Goal: Task Accomplishment & Management: Manage account settings

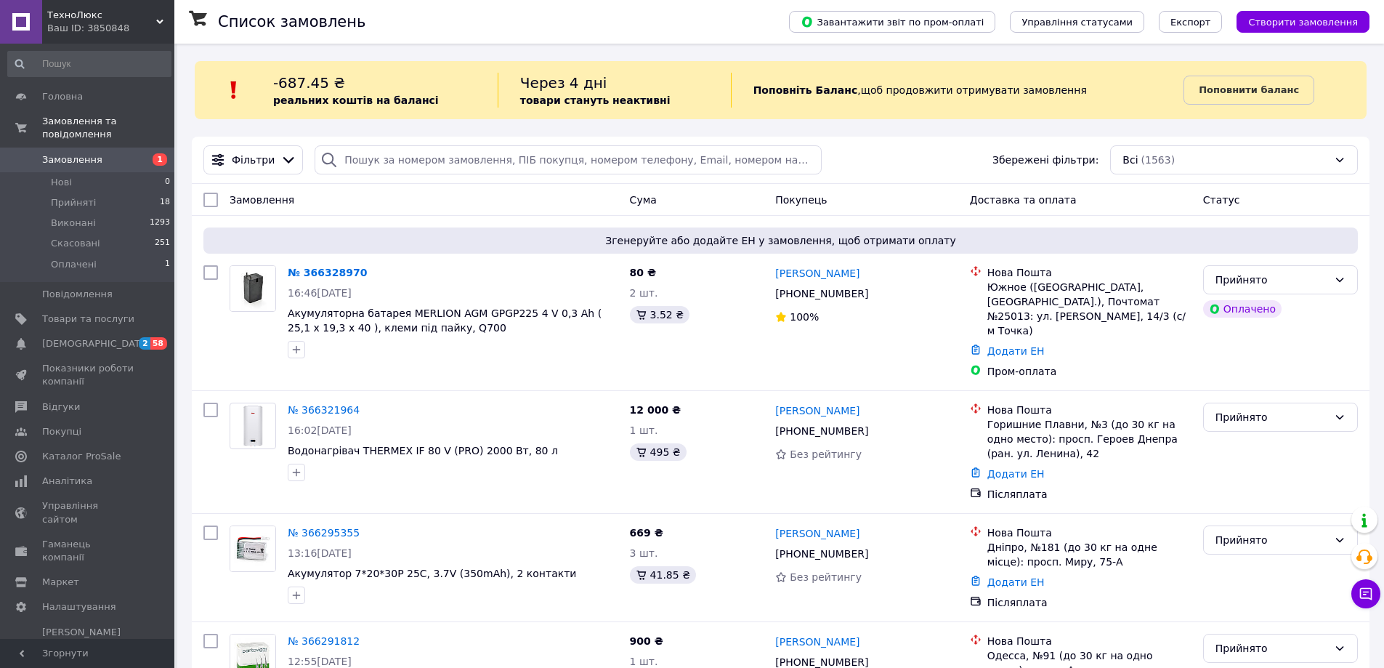
click at [85, 153] on span "Замовлення" at bounding box center [72, 159] width 60 height 13
click at [80, 153] on span "Замовлення" at bounding box center [72, 159] width 60 height 13
click at [73, 172] on li "Нові 0" at bounding box center [89, 182] width 179 height 20
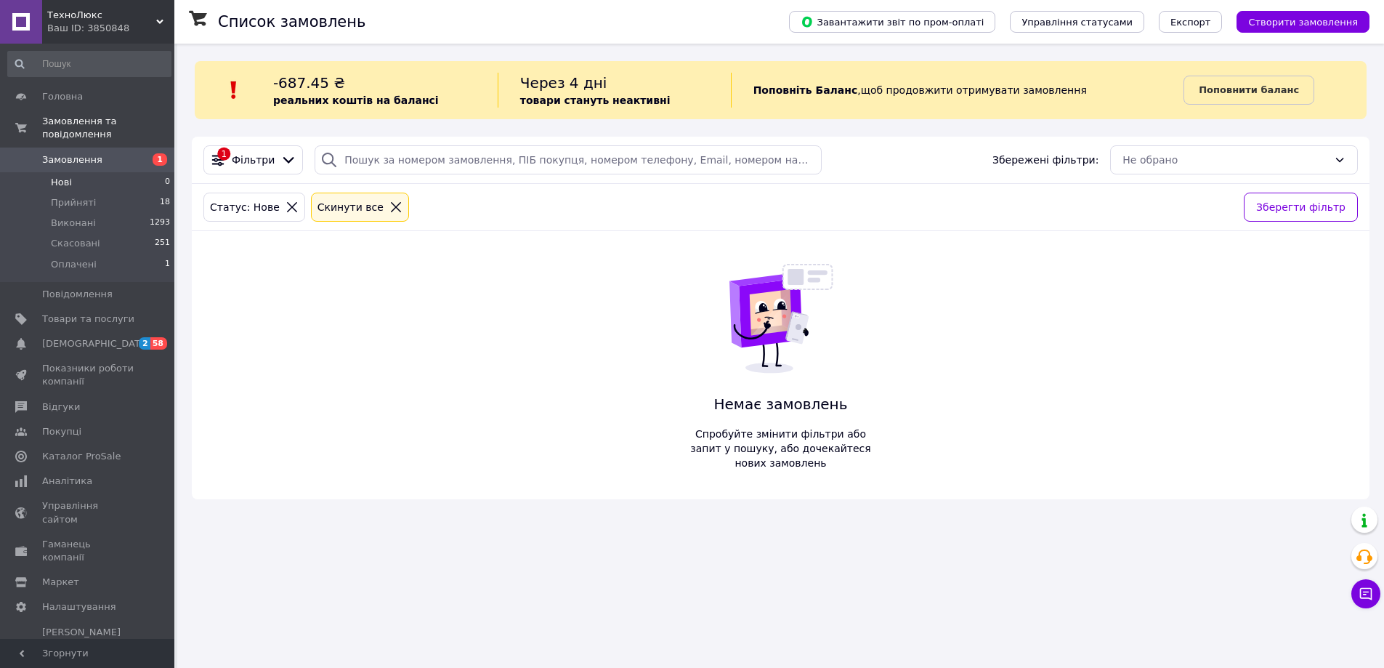
click at [80, 153] on span "Замовлення" at bounding box center [72, 159] width 60 height 13
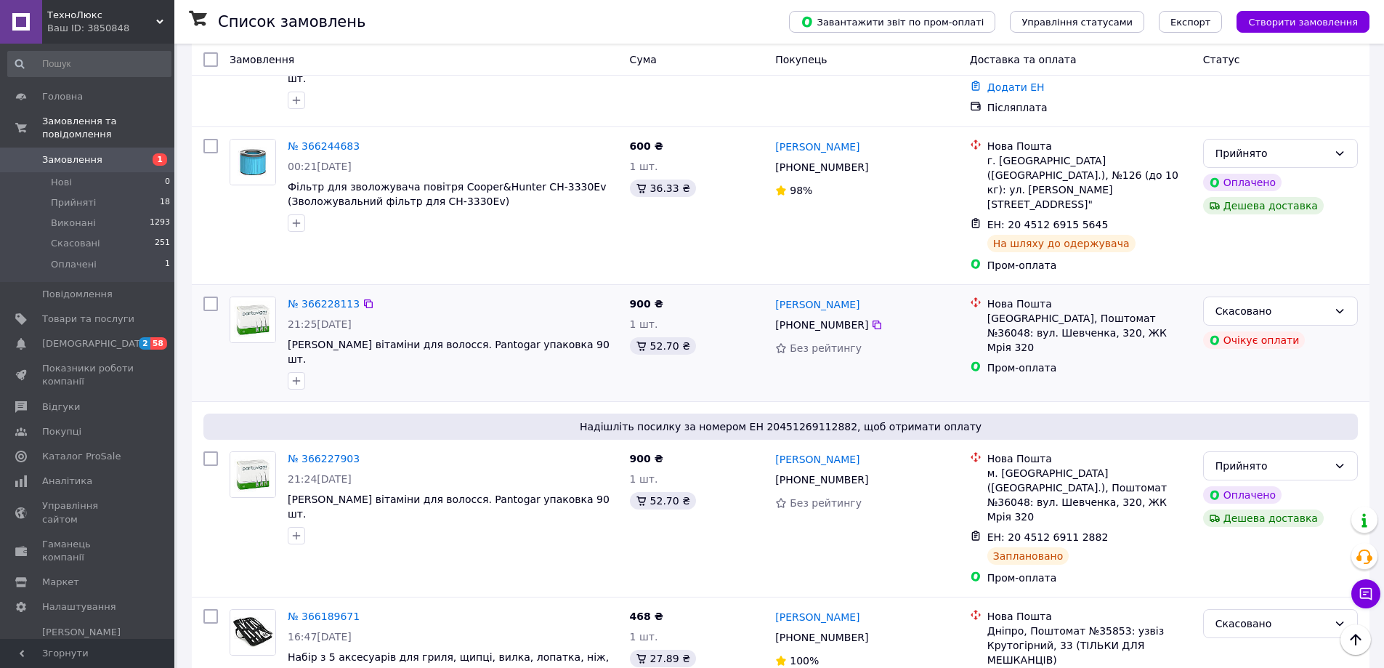
scroll to position [945, 0]
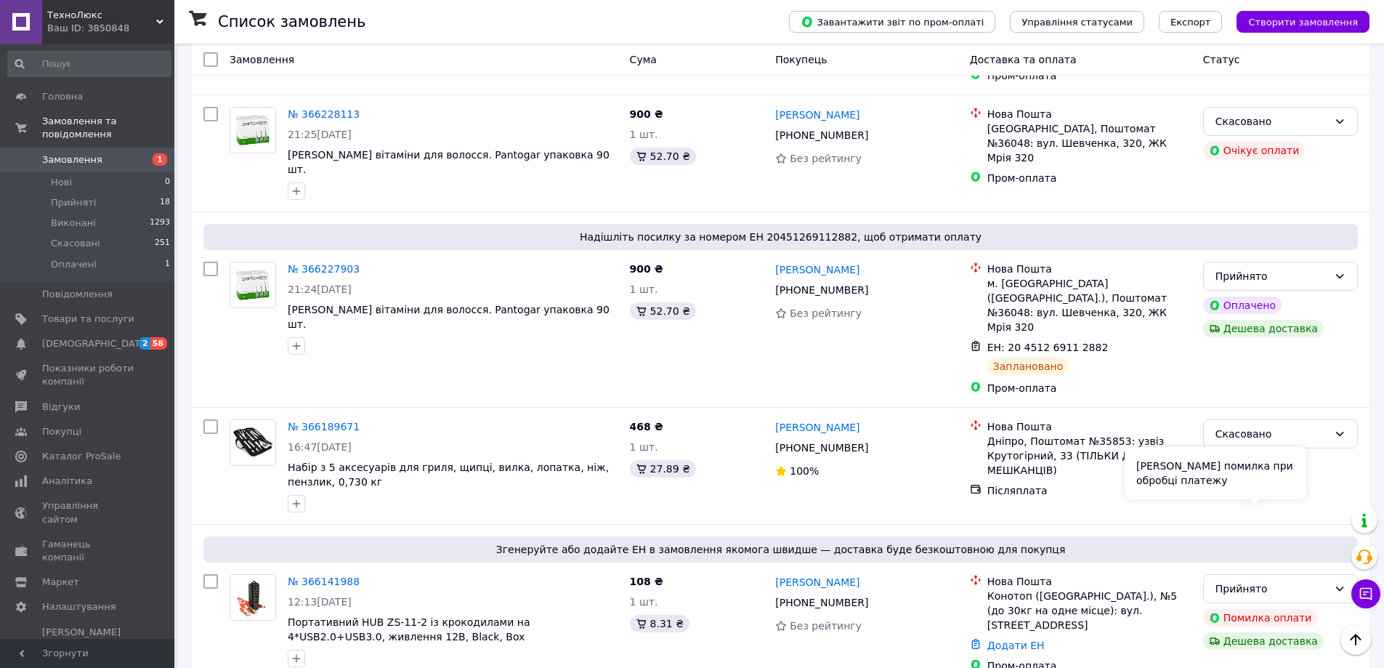
click at [1226, 485] on div "[PERSON_NAME] помилка при обробці платежу" at bounding box center [1216, 473] width 182 height 52
click at [1340, 574] on div "Прийнято" at bounding box center [1280, 588] width 155 height 29
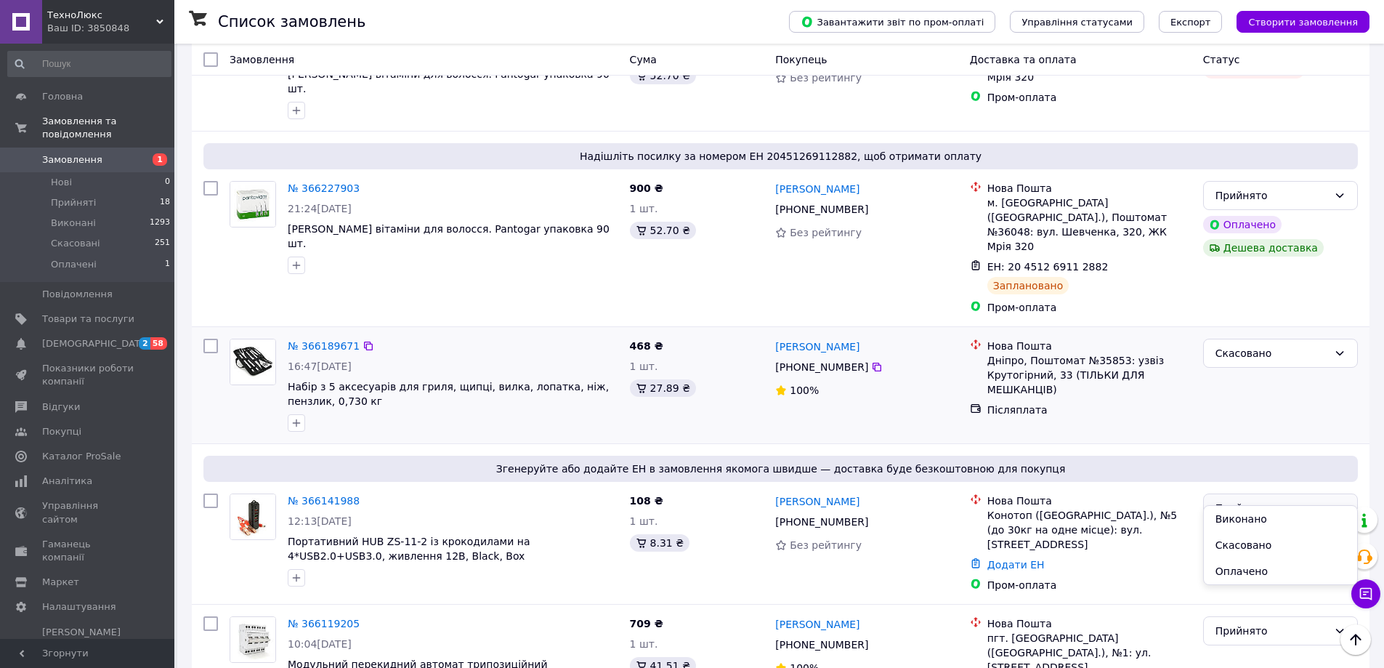
scroll to position [1163, 0]
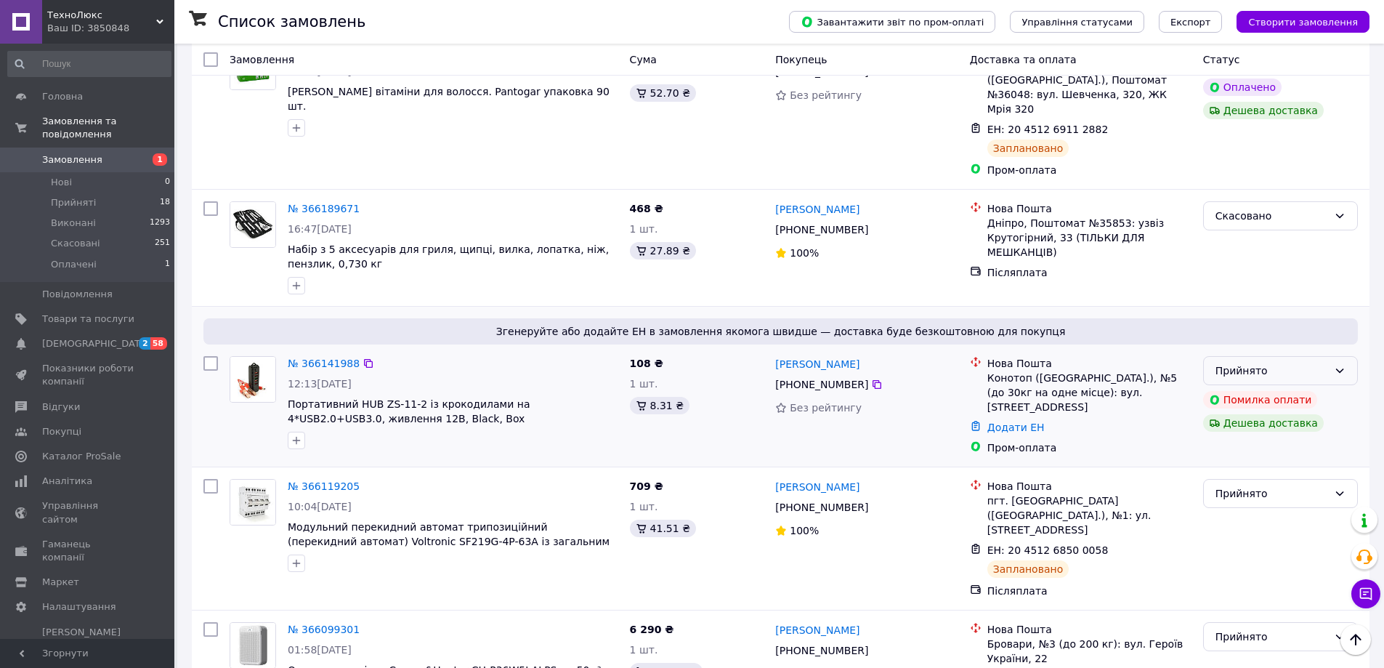
click at [1237, 363] on div "Прийнято" at bounding box center [1272, 371] width 113 height 16
click at [1256, 335] on li "Скасовано" at bounding box center [1280, 327] width 153 height 26
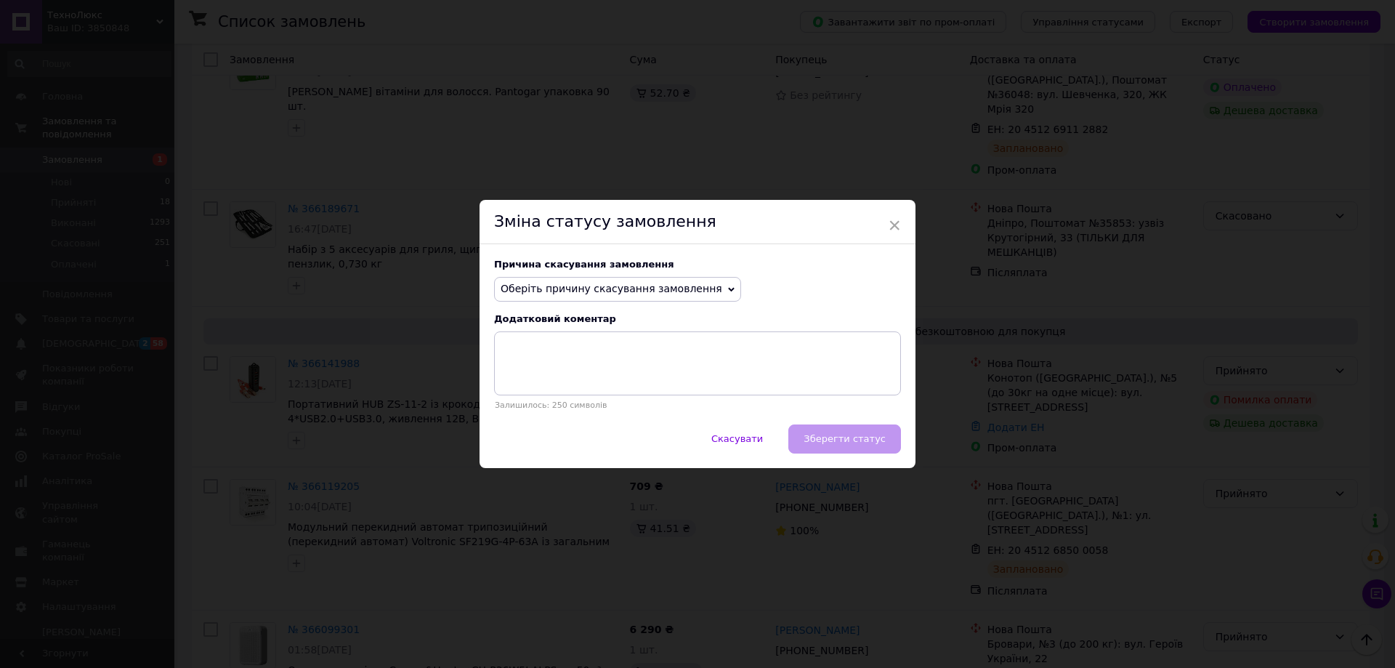
click at [666, 284] on span "Оберіть причину скасування замовлення" at bounding box center [617, 289] width 247 height 25
click at [591, 355] on li "Оплата не надійшла" at bounding box center [618, 358] width 246 height 20
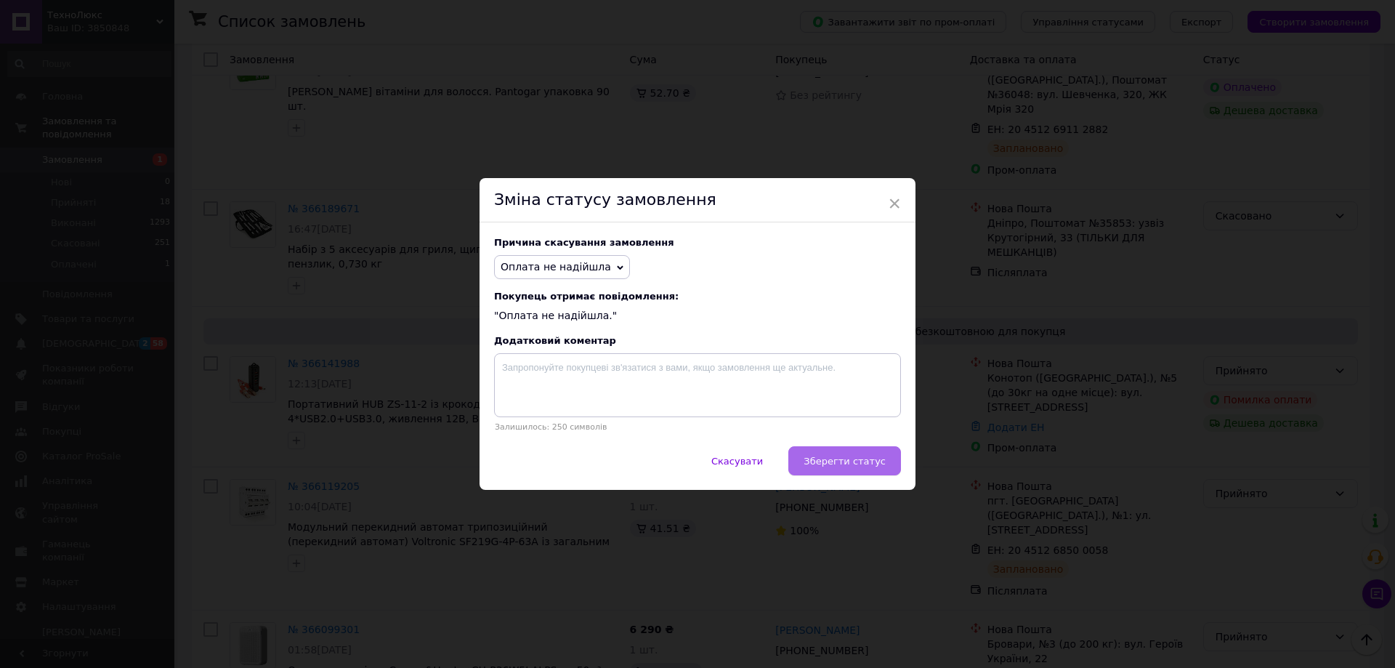
click at [814, 462] on button "Зберегти статус" at bounding box center [844, 460] width 113 height 29
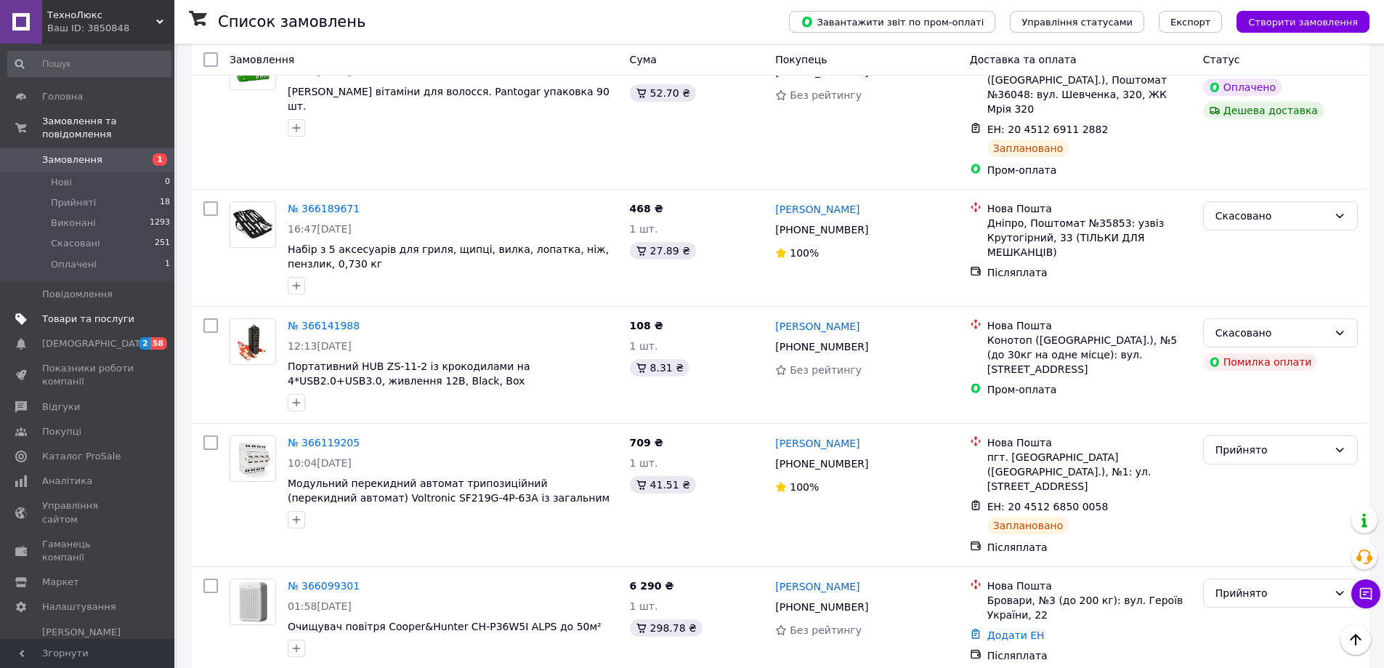
click at [85, 313] on link "Товари та послуги" at bounding box center [89, 319] width 179 height 25
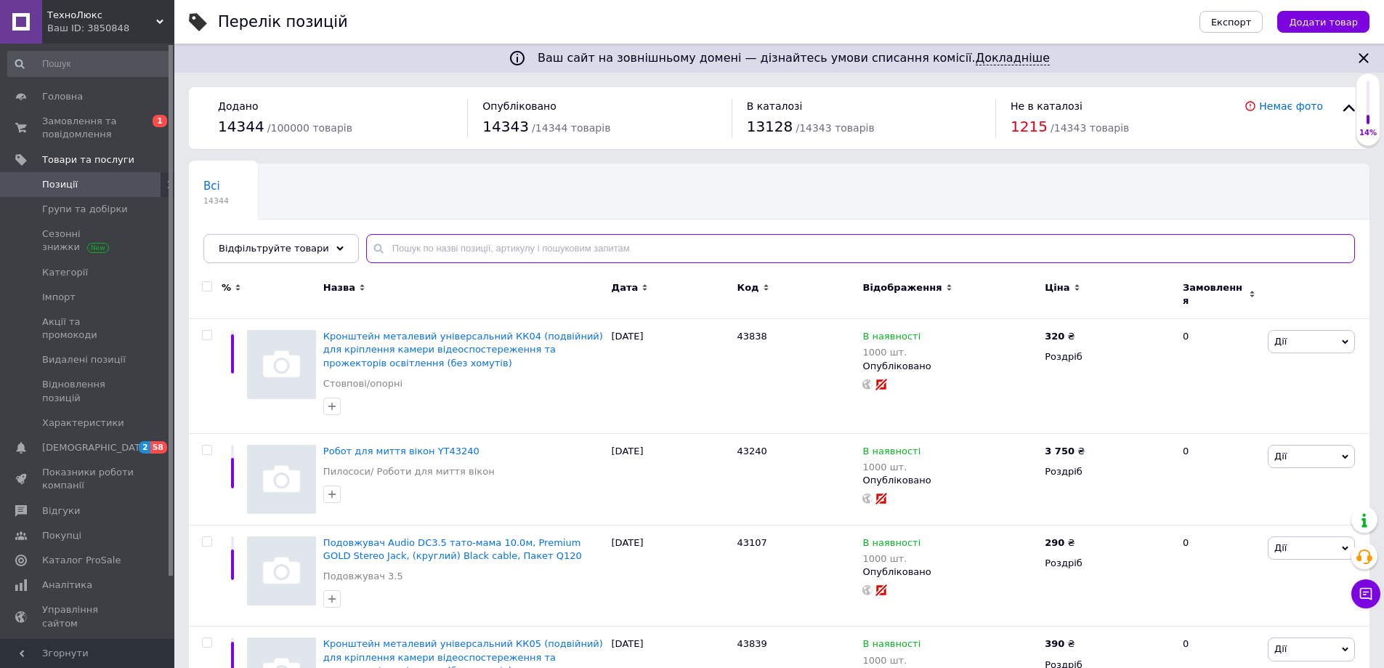
click at [392, 245] on input "text" at bounding box center [860, 248] width 989 height 29
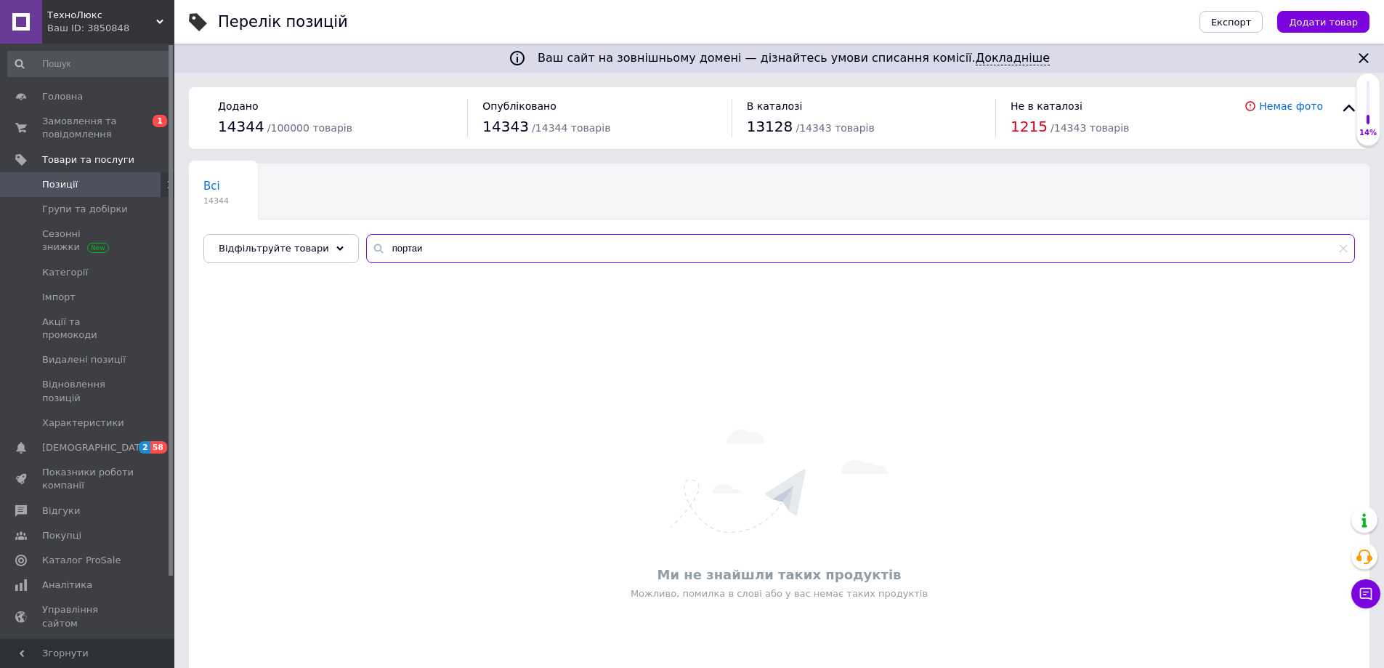
drag, startPoint x: 422, startPoint y: 246, endPoint x: 397, endPoint y: 249, distance: 25.7
click at [397, 249] on input "портаи" at bounding box center [860, 248] width 989 height 29
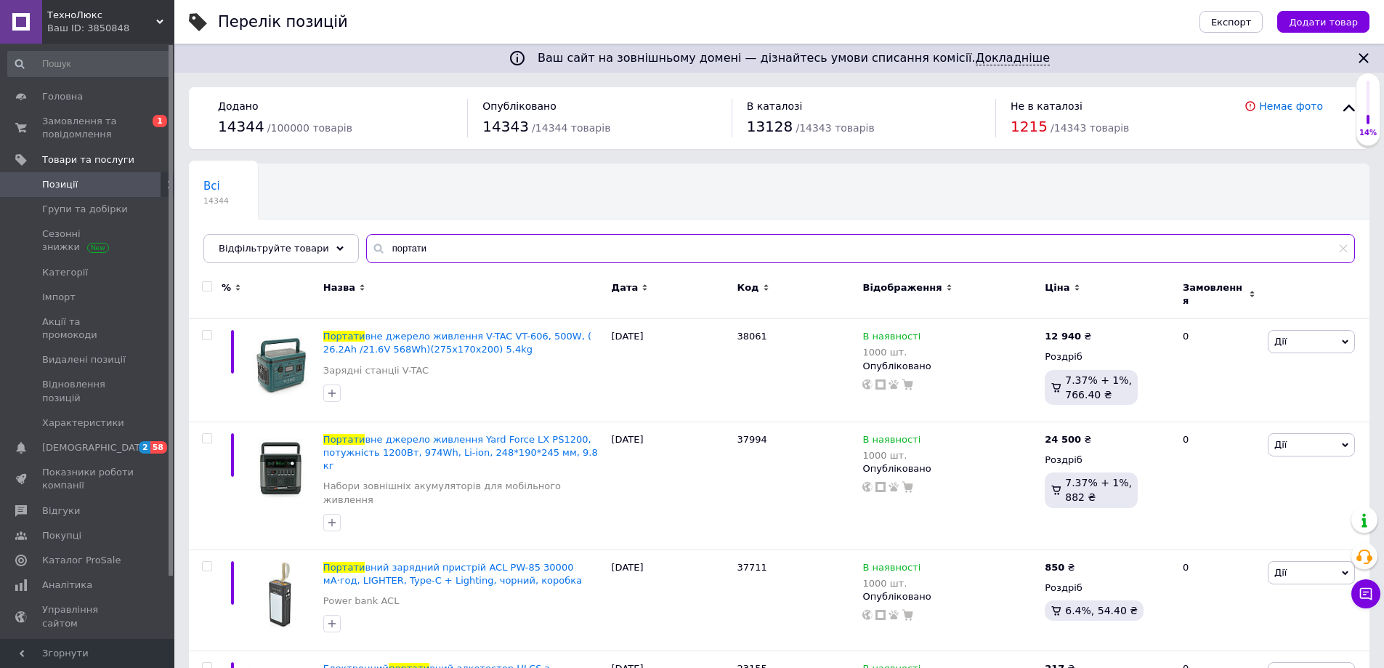
drag, startPoint x: 622, startPoint y: 251, endPoint x: 185, endPoint y: 251, distance: 436.7
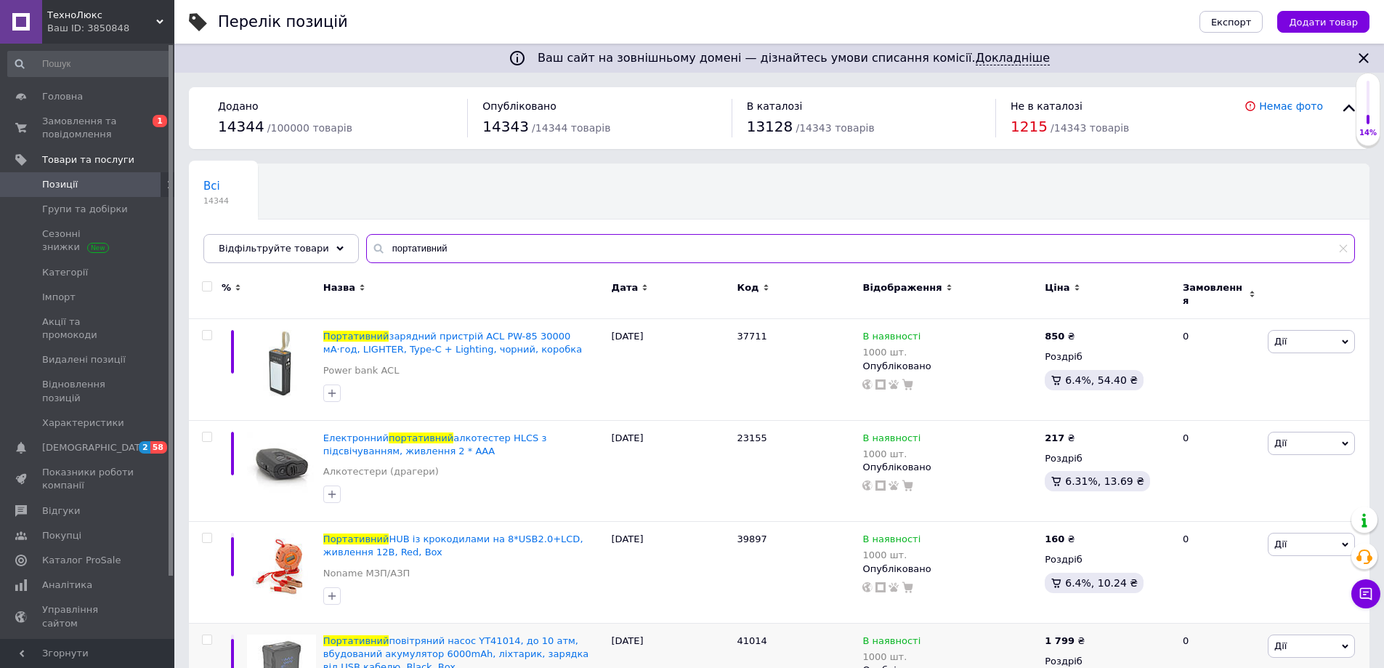
type input "портативний"
click at [93, 121] on span "Замовлення та повідомлення" at bounding box center [88, 128] width 92 height 26
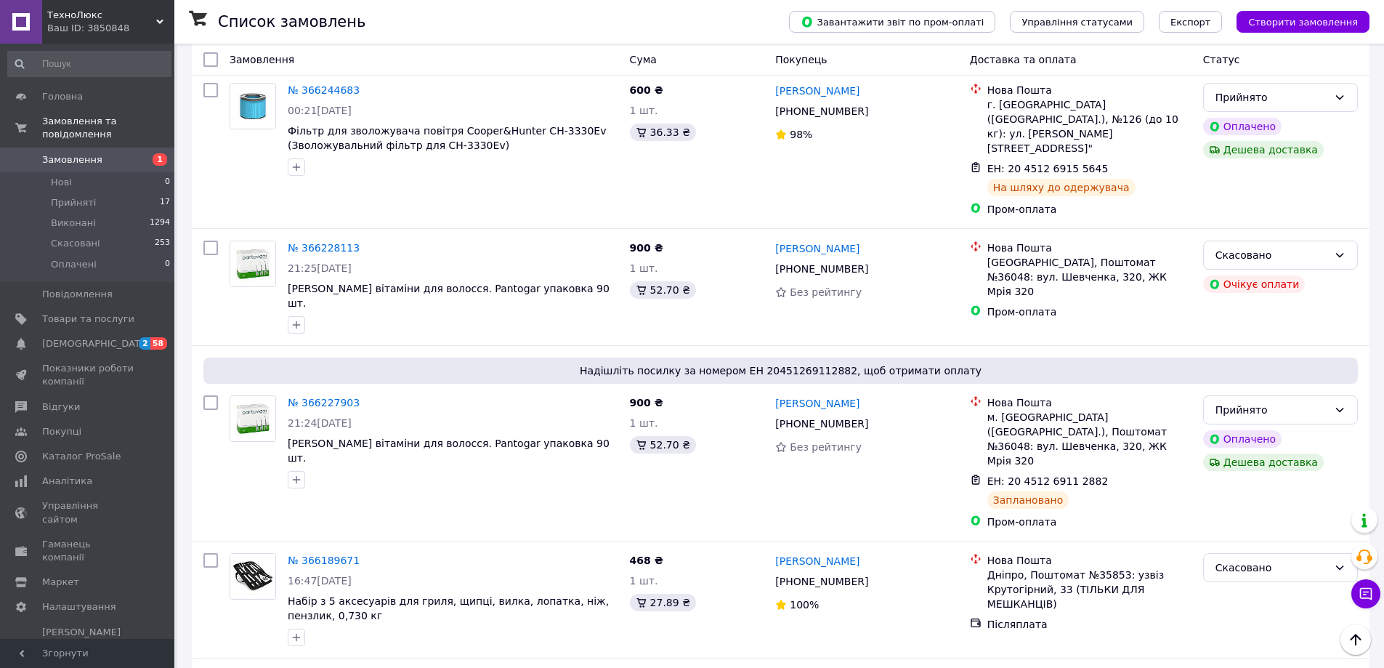
scroll to position [945, 0]
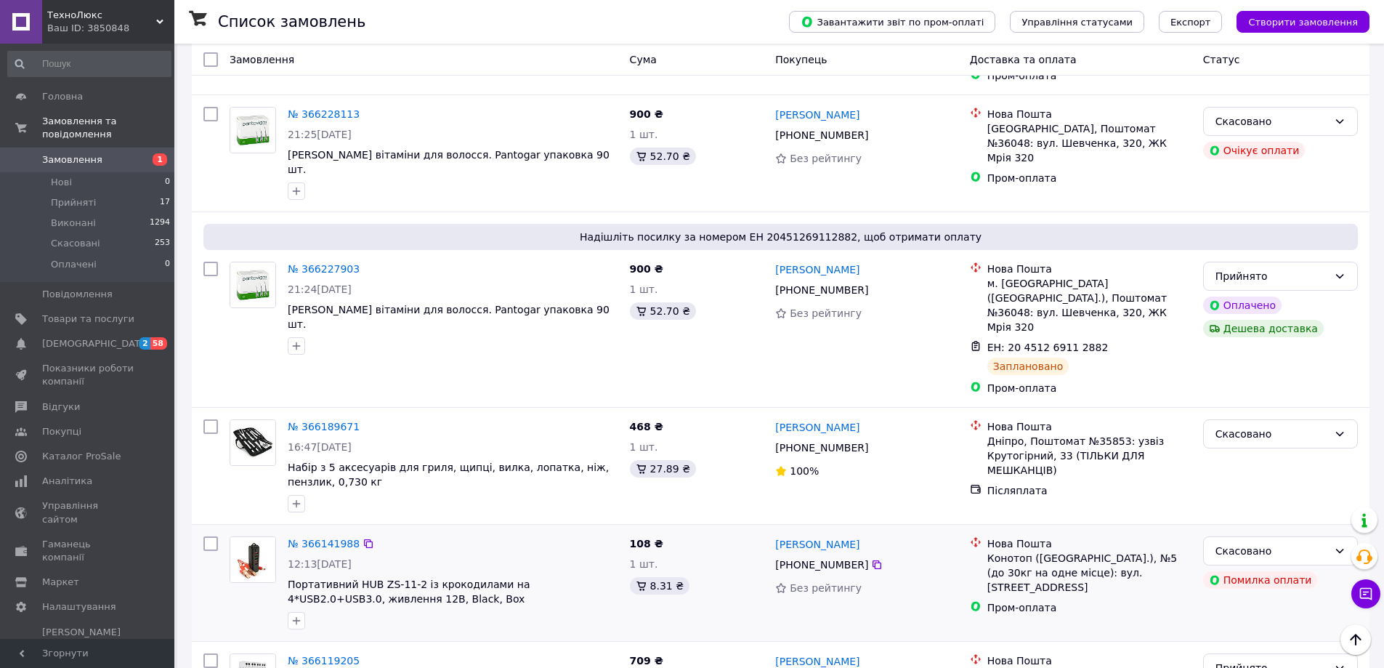
drag, startPoint x: 404, startPoint y: 501, endPoint x: 413, endPoint y: 504, distance: 9.4
click at [413, 577] on span "Портативний HUB ZS-11-2 із крокодилами на 4*USB2.0+USB3.0, живлення 12В, Black,…" at bounding box center [453, 591] width 331 height 29
drag, startPoint x: 432, startPoint y: 508, endPoint x: 282, endPoint y: 480, distance: 152.9
click at [282, 530] on div "№ 366141988 12:13[DATE] Портативний HUB ZS-11-2 із крокодилами на 4*USB2.0+USB3…" at bounding box center [453, 582] width 342 height 105
copy div "Портативний HUB ZS-11-2 із крокодилами на 4*USB2.0+USB3.0, живлення 12В, Black,…"
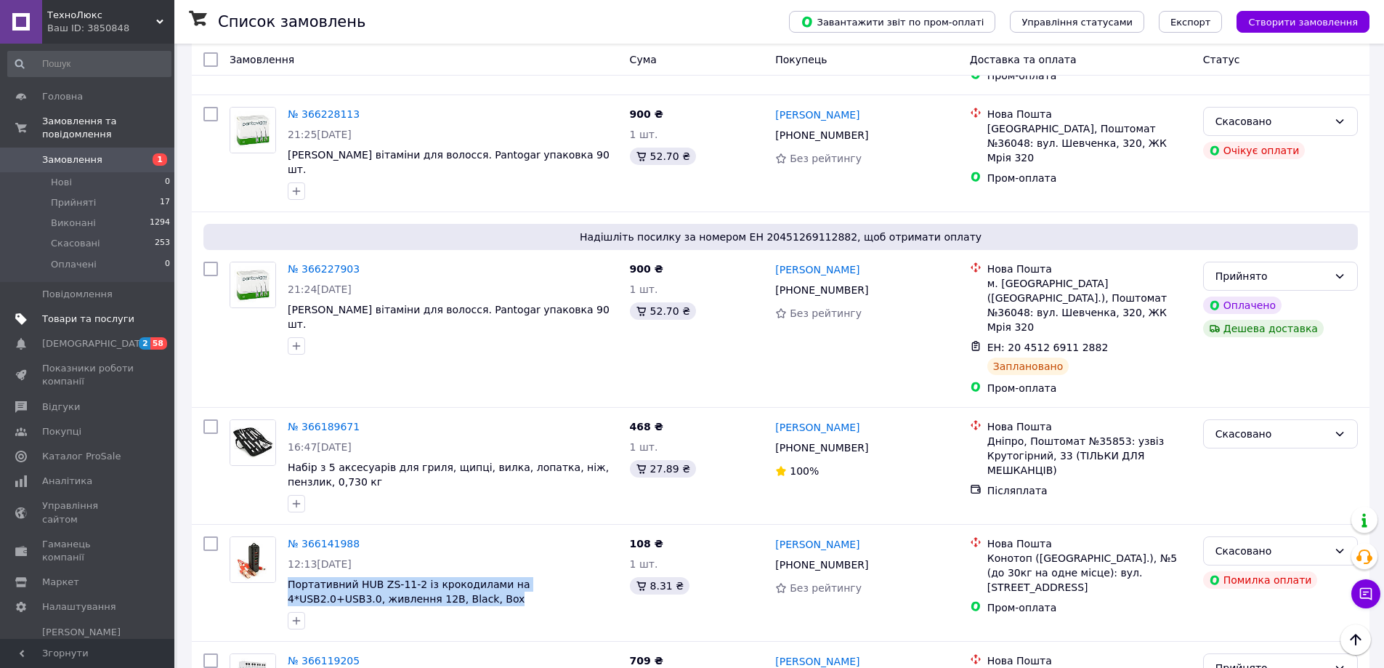
click at [62, 307] on link "Товари та послуги" at bounding box center [89, 319] width 179 height 25
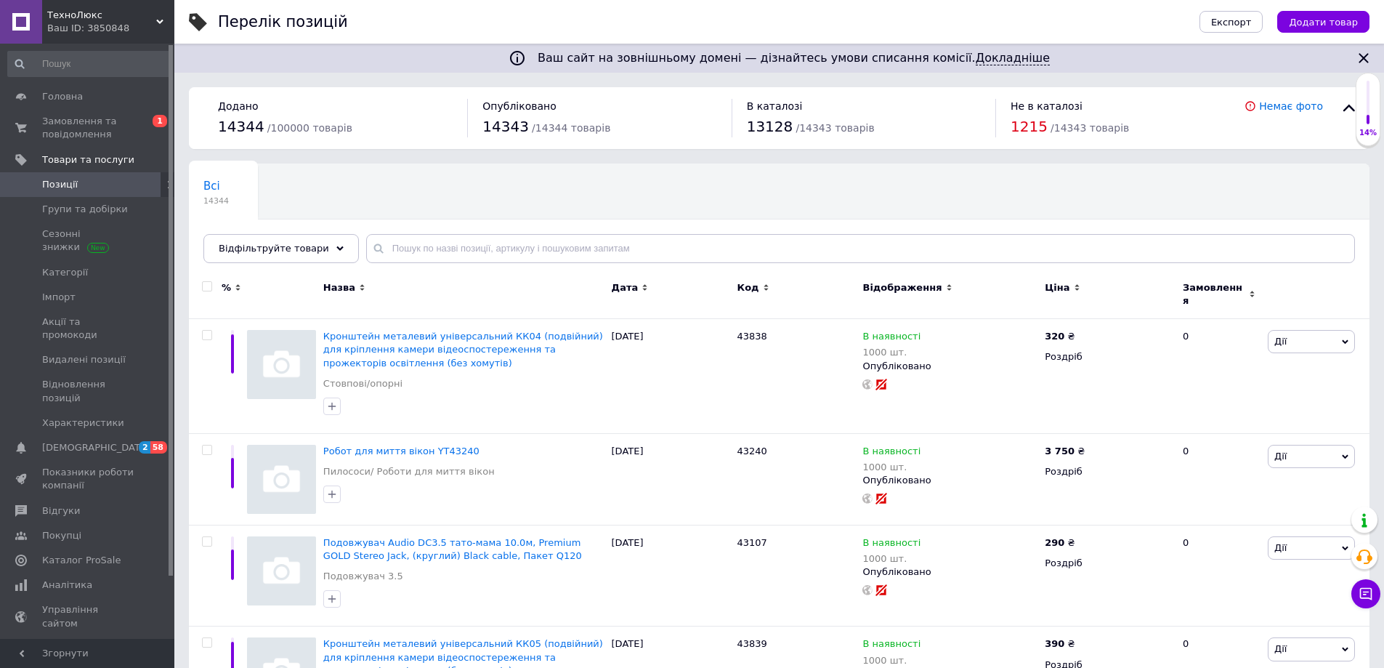
click at [727, 263] on div "Всі 14344 Ok Відфільтровано... Зберегти" at bounding box center [779, 221] width 1181 height 120
drag, startPoint x: 724, startPoint y: 263, endPoint x: 709, endPoint y: 264, distance: 14.5
click at [720, 264] on div "Всі 14344 Ok Відфільтровано... Зберегти" at bounding box center [779, 221] width 1181 height 120
click at [697, 252] on input "text" at bounding box center [860, 248] width 989 height 29
paste input "Портативний HUB ZS-11-2 із крокодилами на 4*USB2.0+USB3.0, живлення 12В, Black,…"
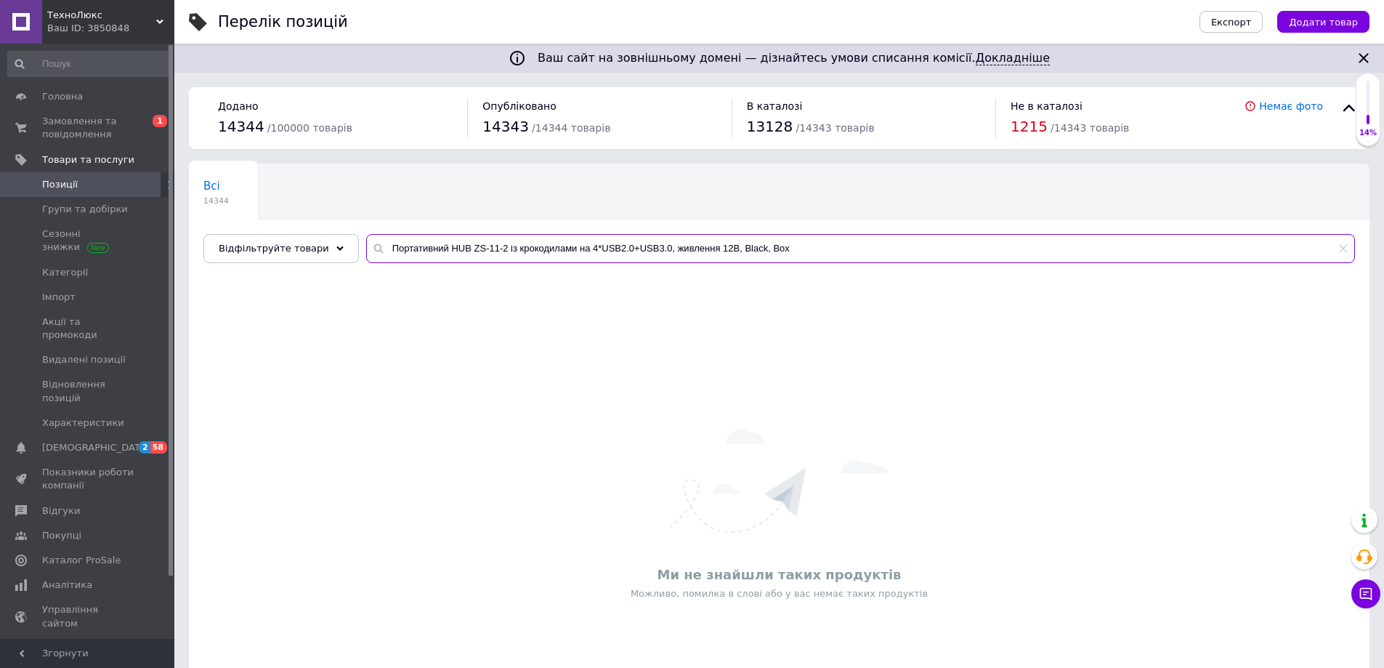
drag, startPoint x: 777, startPoint y: 241, endPoint x: 492, endPoint y: 248, distance: 284.9
click at [492, 248] on input "Портативний HUB ZS-11-2 із крокодилами на 4*USB2.0+USB3.0, живлення 12В, Black,…" at bounding box center [860, 248] width 989 height 29
click at [450, 254] on input "Портативний HUB ZS-11-2" at bounding box center [860, 248] width 989 height 29
click at [451, 254] on input "Портативний HUB ZS-11-2" at bounding box center [860, 248] width 989 height 29
click at [452, 254] on input "Портативний HUB ZS-11-2" at bounding box center [860, 248] width 989 height 29
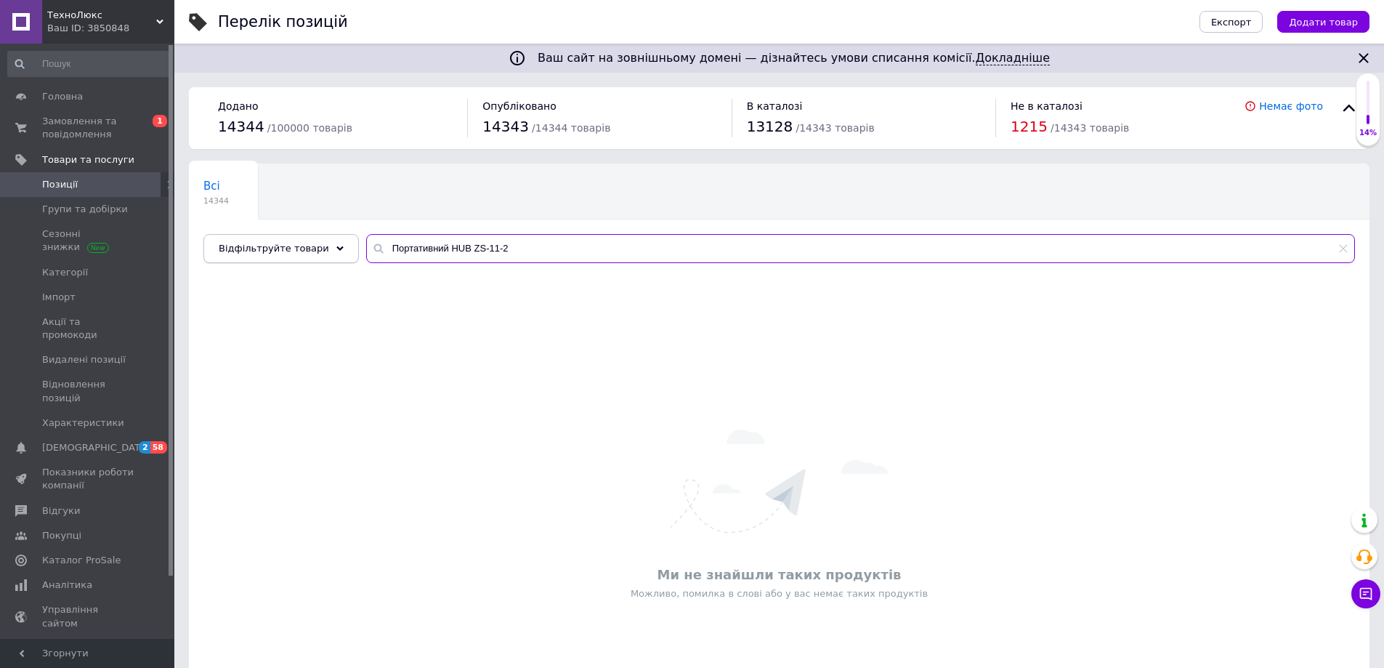
drag, startPoint x: 432, startPoint y: 247, endPoint x: 216, endPoint y: 259, distance: 216.9
click at [216, 259] on div "Відфільтруйте товари Портативний HUB ZS-11-2" at bounding box center [779, 248] width 1152 height 29
type input "HUB ZS-11-2"
click at [145, 213] on span at bounding box center [154, 209] width 40 height 13
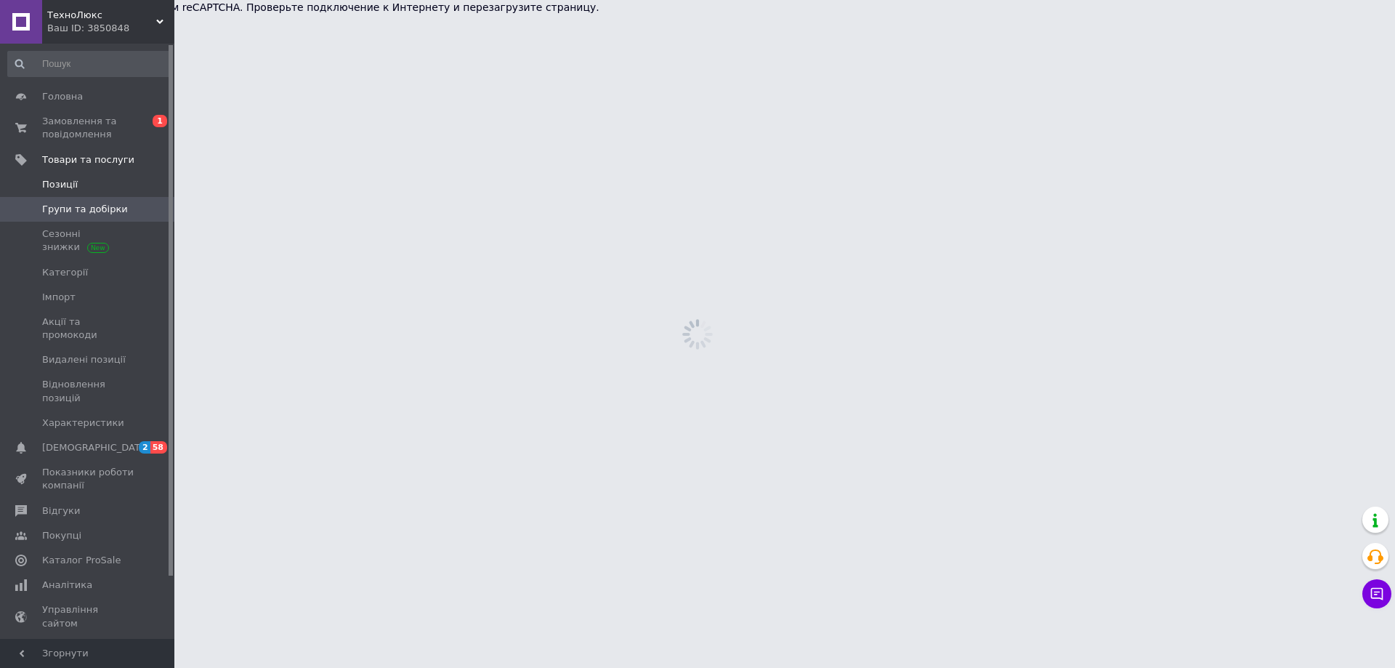
click at [107, 179] on span "Позиції" at bounding box center [88, 184] width 92 height 13
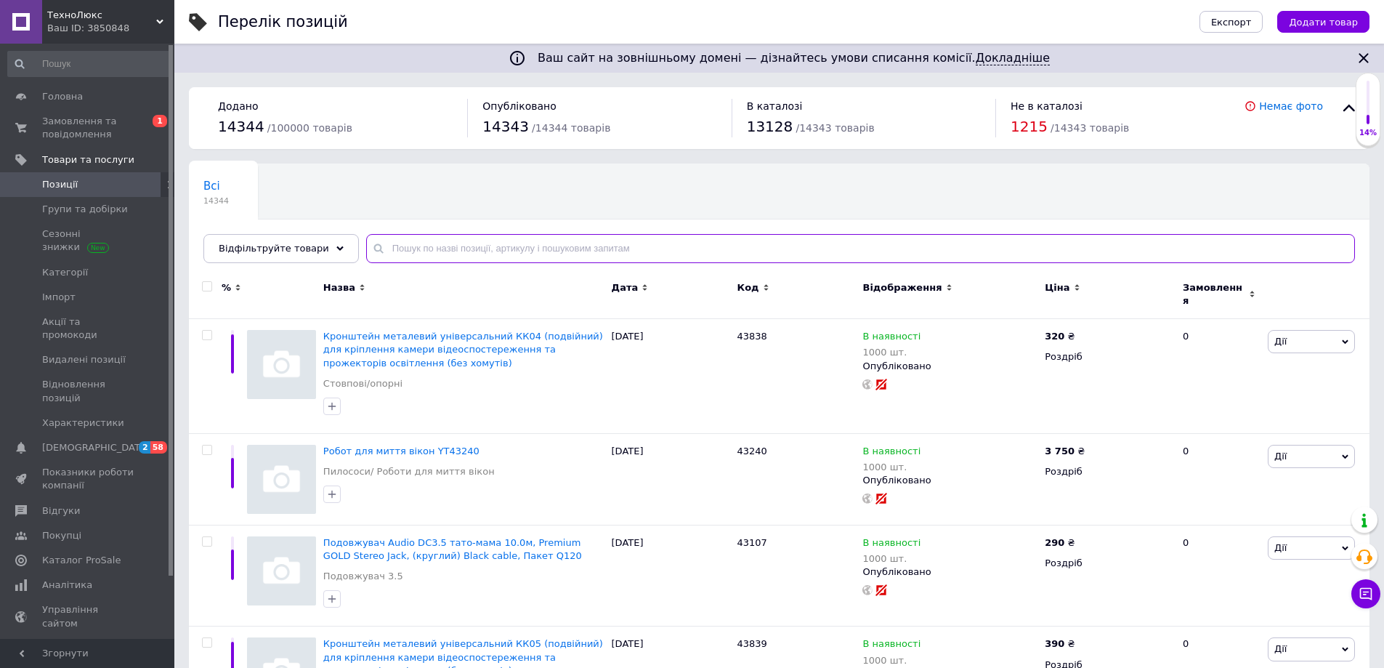
click at [509, 262] on input "text" at bounding box center [860, 248] width 989 height 29
paste input "Портативний HUB ZS-11-2 із крокодилами на 4*USB2.0+USB3.0, живлення 12В, Black,…"
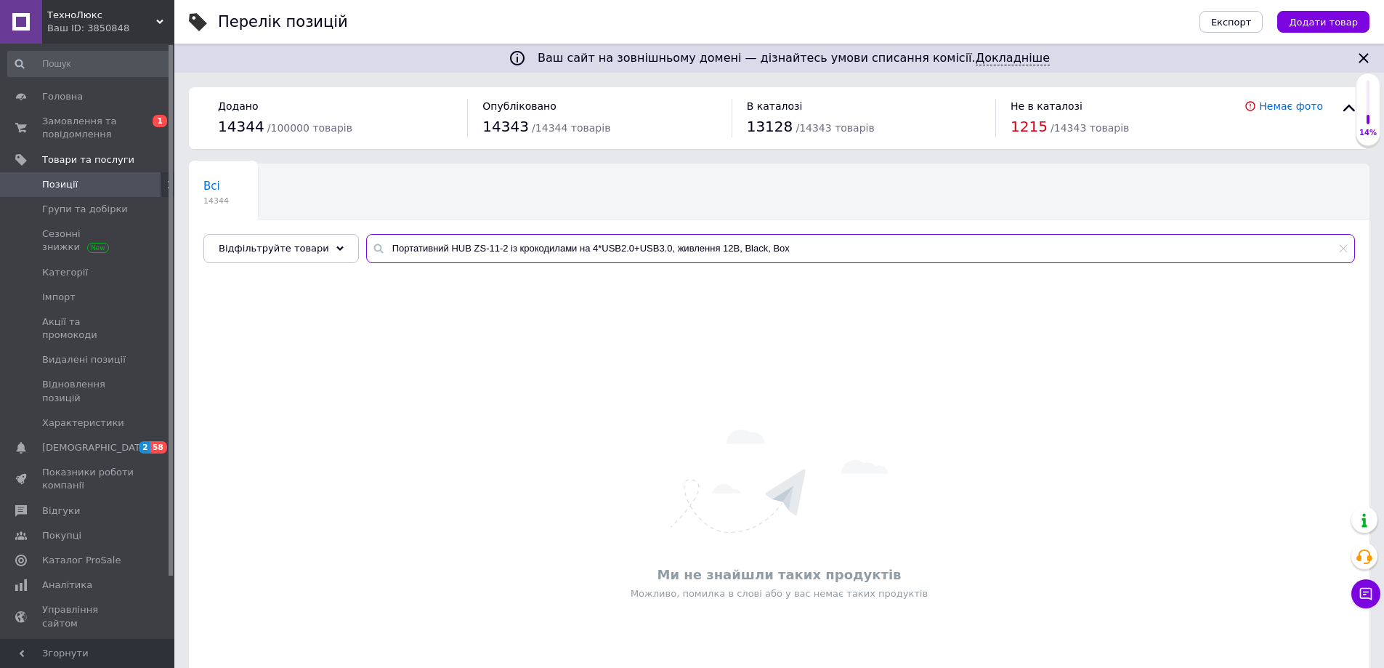
drag, startPoint x: 434, startPoint y: 254, endPoint x: 415, endPoint y: 254, distance: 19.6
click at [415, 254] on input "Портативний HUB ZS-11-2 із крокодилами на 4*USB2.0+USB3.0, живлення 12В, Black,…" at bounding box center [860, 248] width 989 height 29
drag, startPoint x: 612, startPoint y: 243, endPoint x: 506, endPoint y: 249, distance: 106.3
click at [506, 249] on input "HUB ZS-11-2 із крокодилами на 4*USB2.0+USB3.0, живлення 12В, Black, Box" at bounding box center [860, 248] width 989 height 29
drag, startPoint x: 440, startPoint y: 250, endPoint x: 175, endPoint y: 241, distance: 265.3
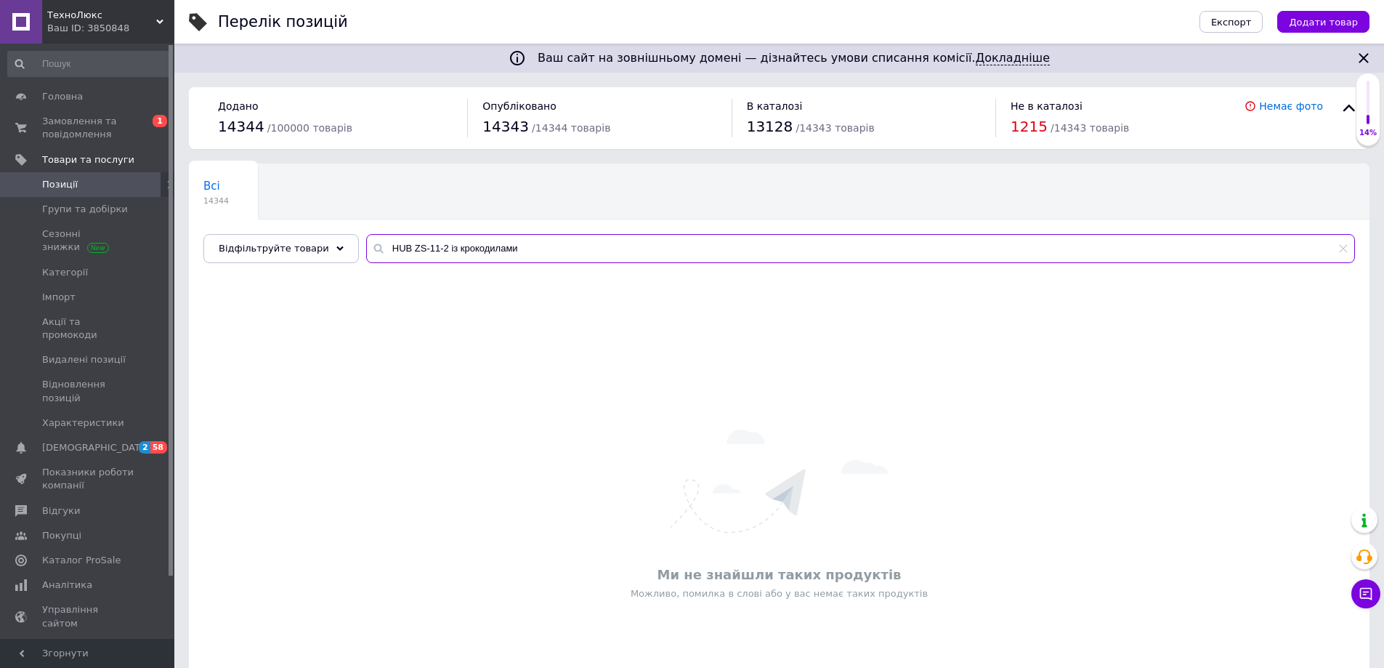
click at [177, 241] on div "Ваш сайт на зовнішньому домені — дізнайтесь умови списання комісії. Докладніше …" at bounding box center [779, 387] width 1210 height 775
type input "крокодилами"
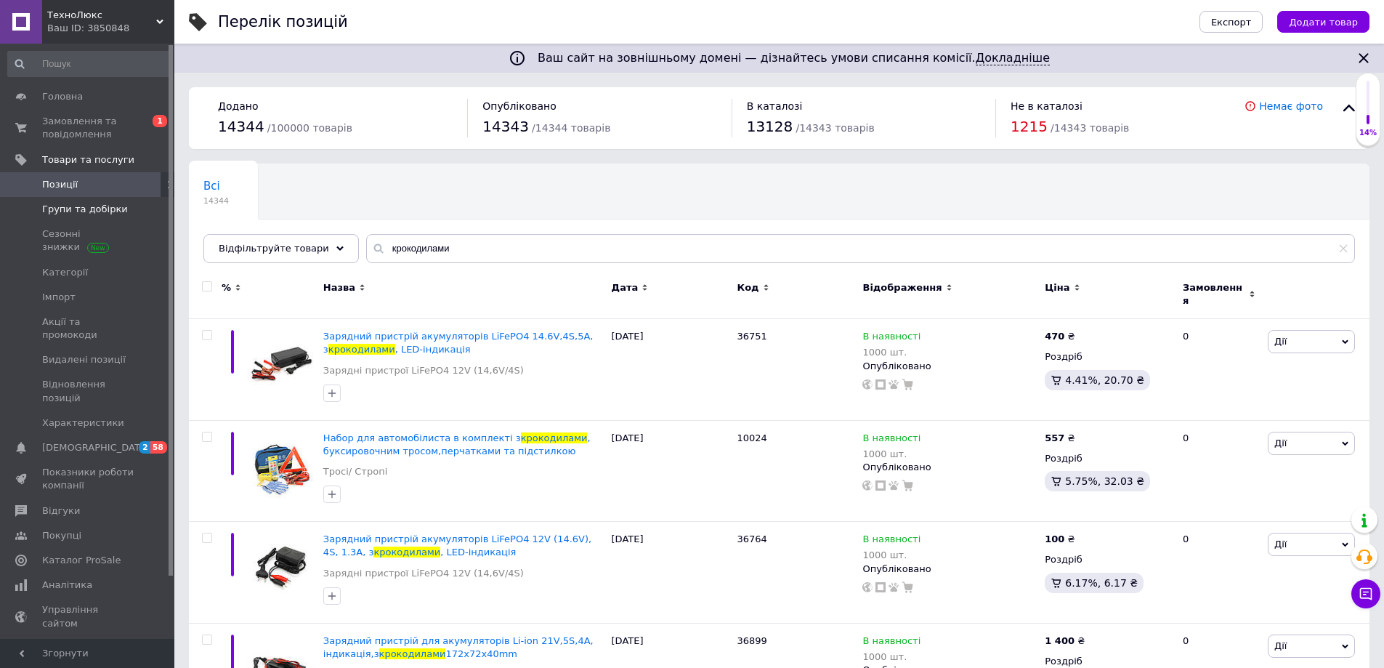
click at [95, 219] on link "Групи та добірки" at bounding box center [89, 209] width 179 height 25
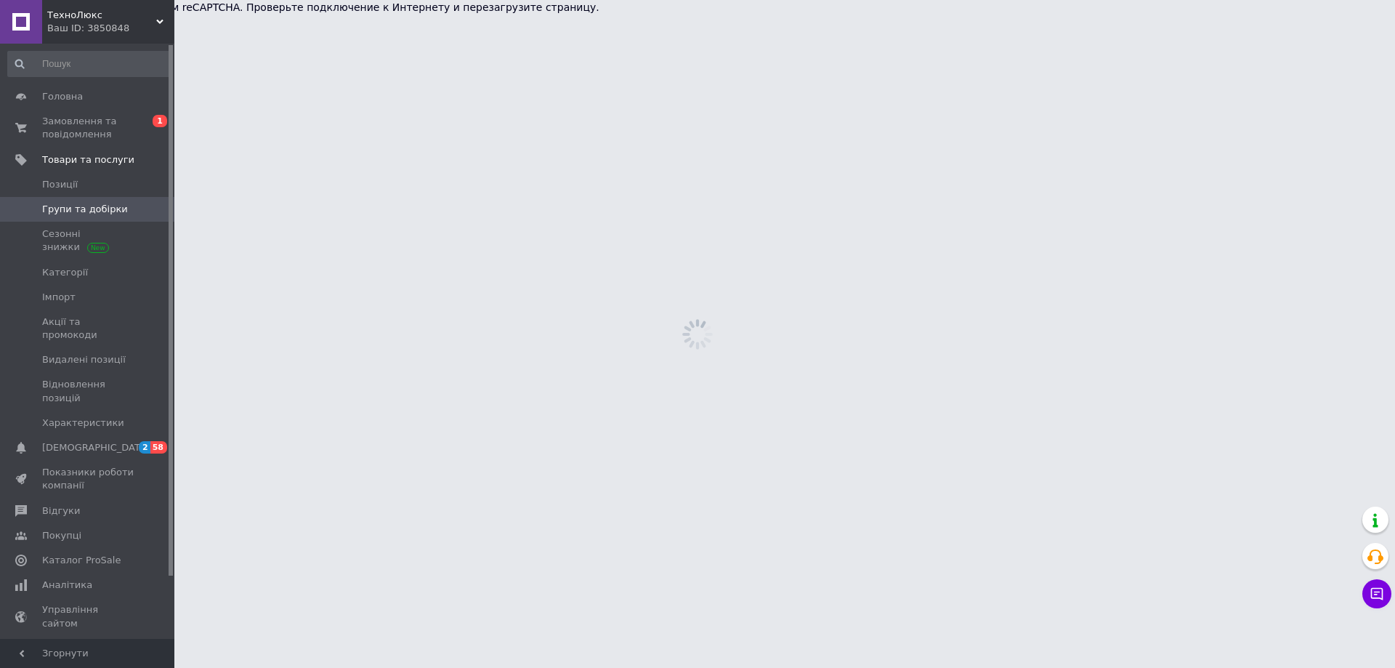
click at [85, 198] on link "Групи та добірки" at bounding box center [89, 209] width 179 height 25
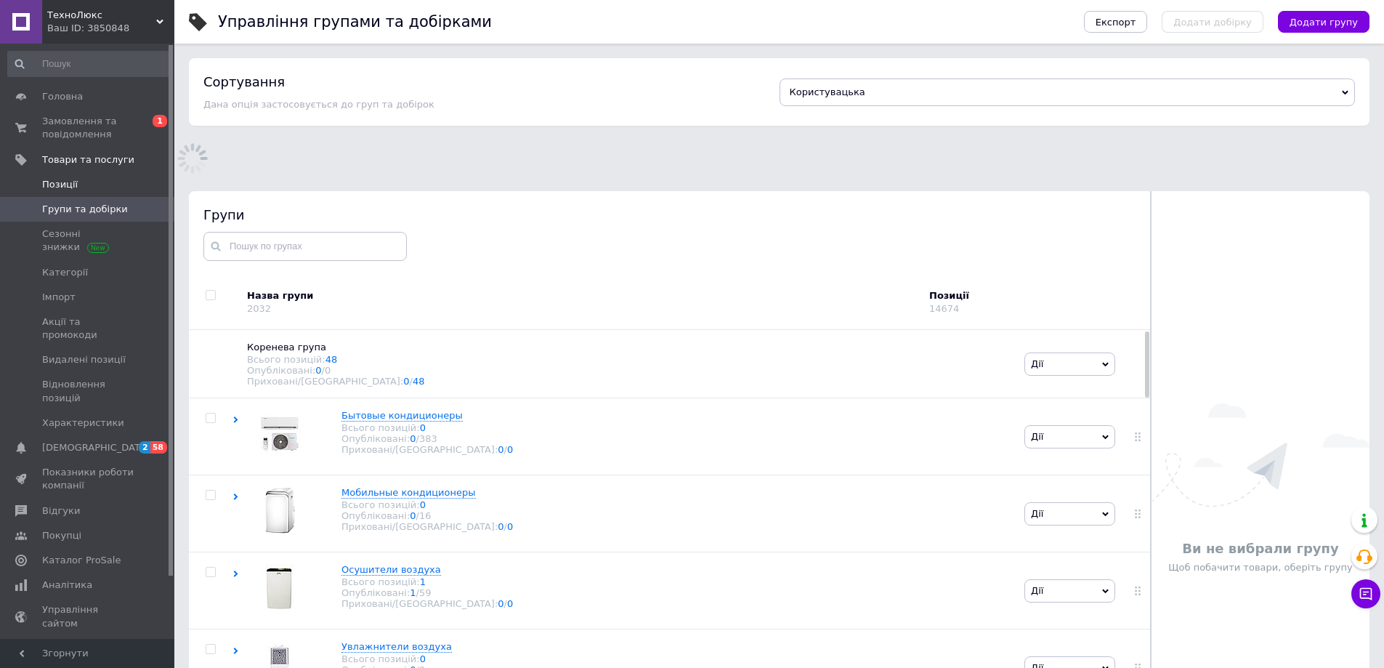
click at [85, 186] on span "Позиції" at bounding box center [88, 184] width 92 height 13
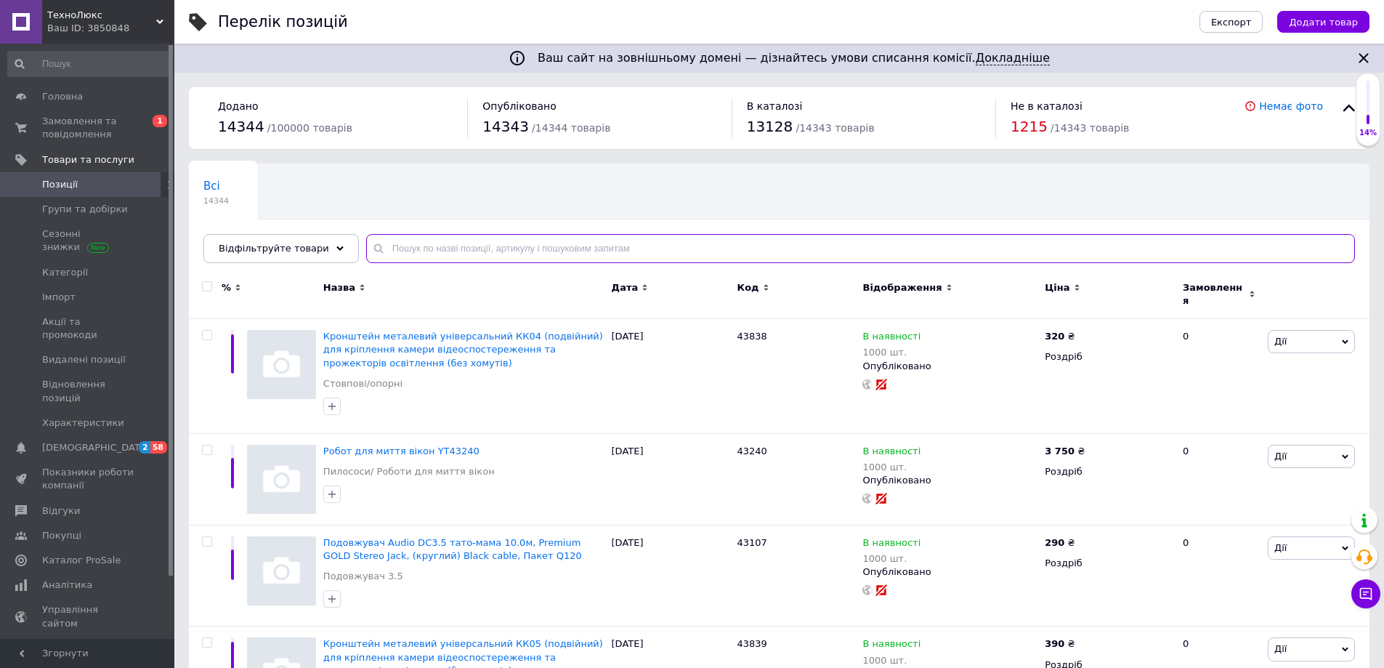
click at [395, 257] on input "text" at bounding box center [860, 248] width 989 height 29
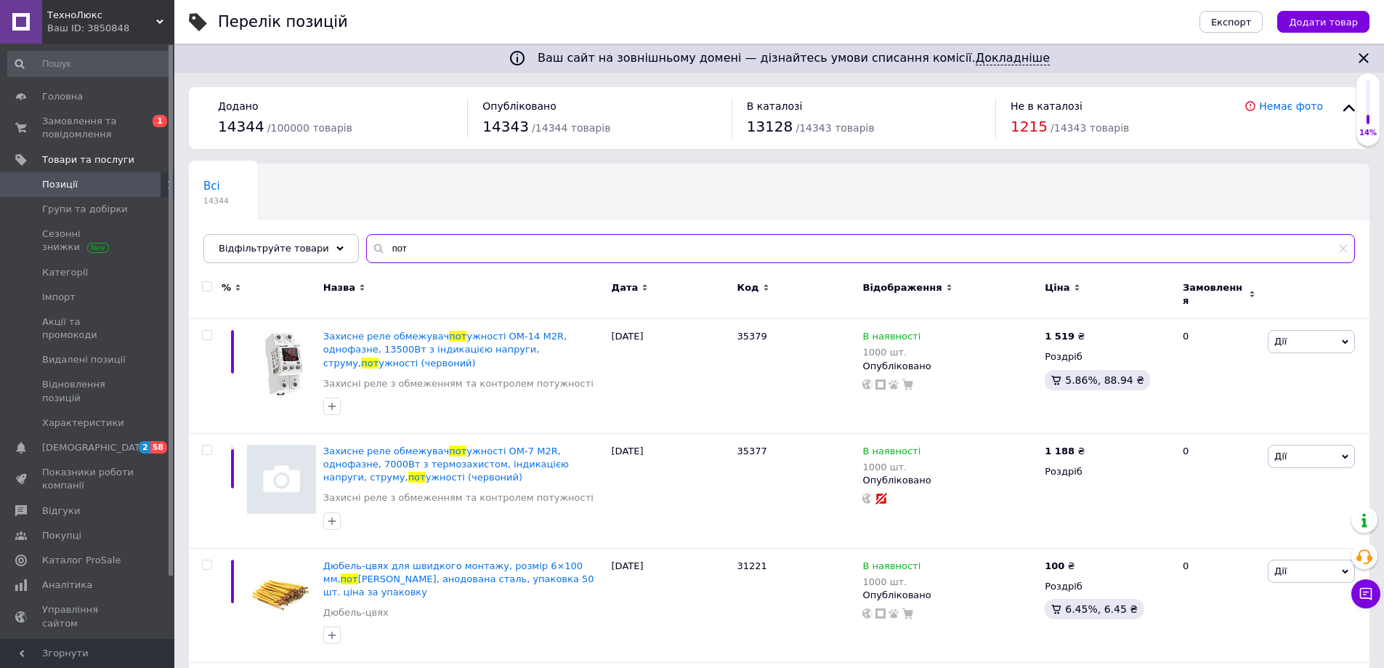
drag, startPoint x: 395, startPoint y: 246, endPoint x: 384, endPoint y: 246, distance: 10.2
click at [384, 246] on input "пот" at bounding box center [860, 248] width 989 height 29
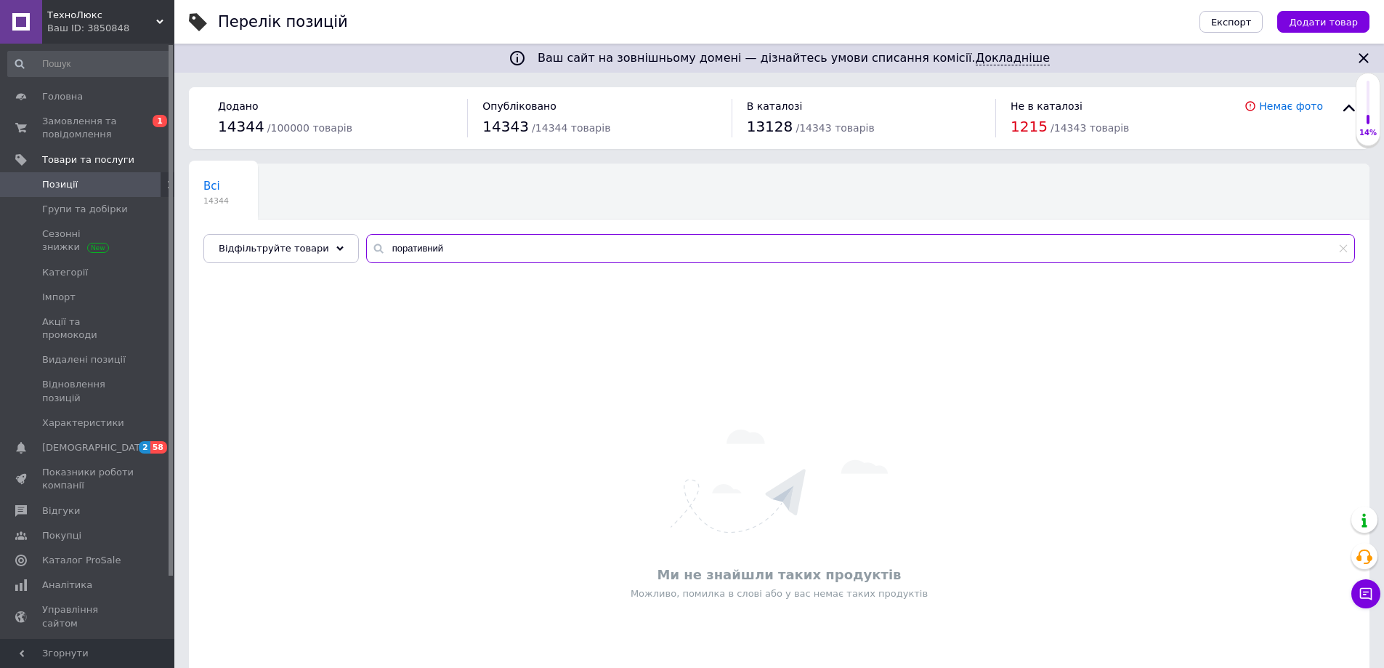
click at [472, 257] on input "поративний" at bounding box center [860, 248] width 989 height 29
drag, startPoint x: 389, startPoint y: 253, endPoint x: 398, endPoint y: 254, distance: 8.7
click at [398, 254] on input "поративний" at bounding box center [860, 248] width 989 height 29
type input "портативний"
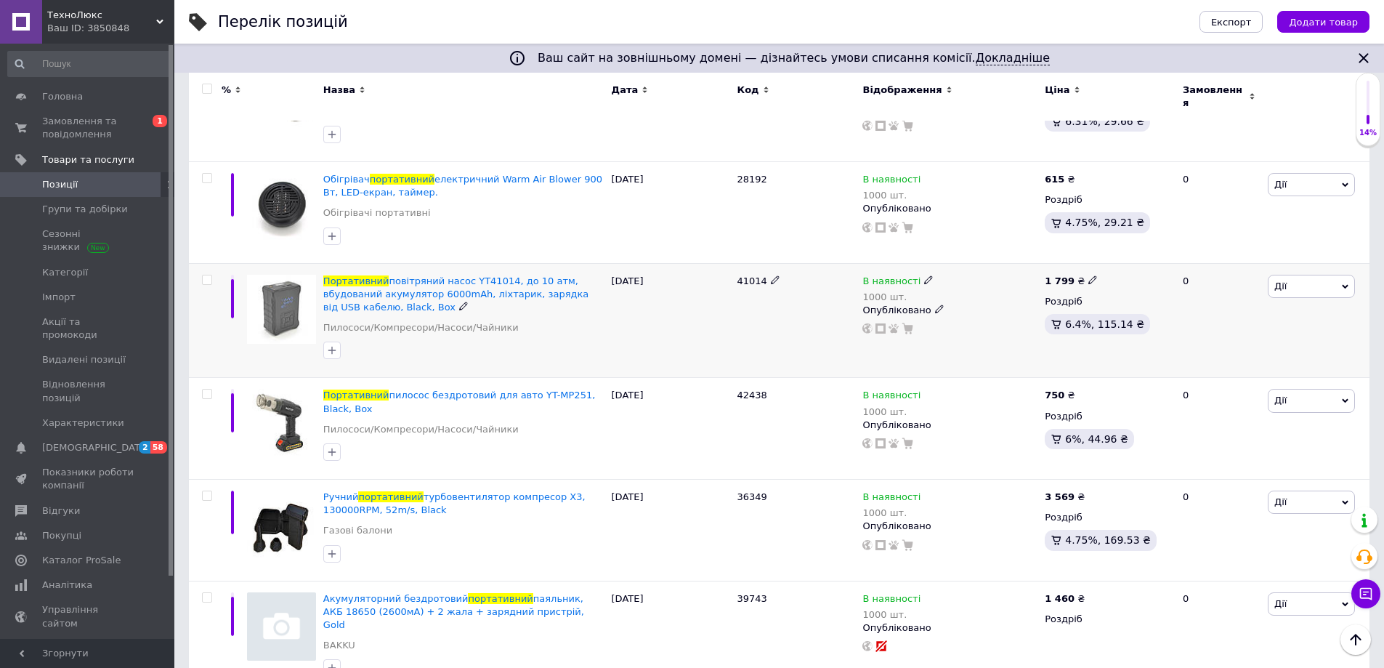
scroll to position [1867, 0]
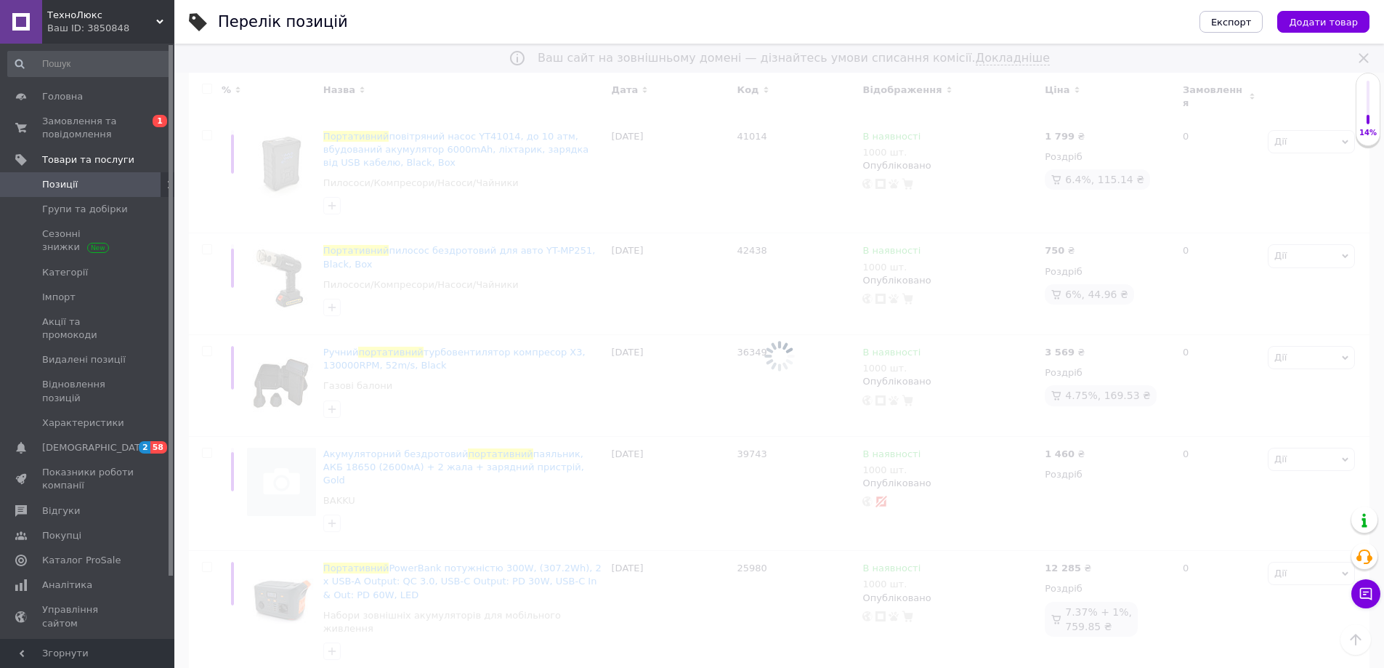
scroll to position [47, 0]
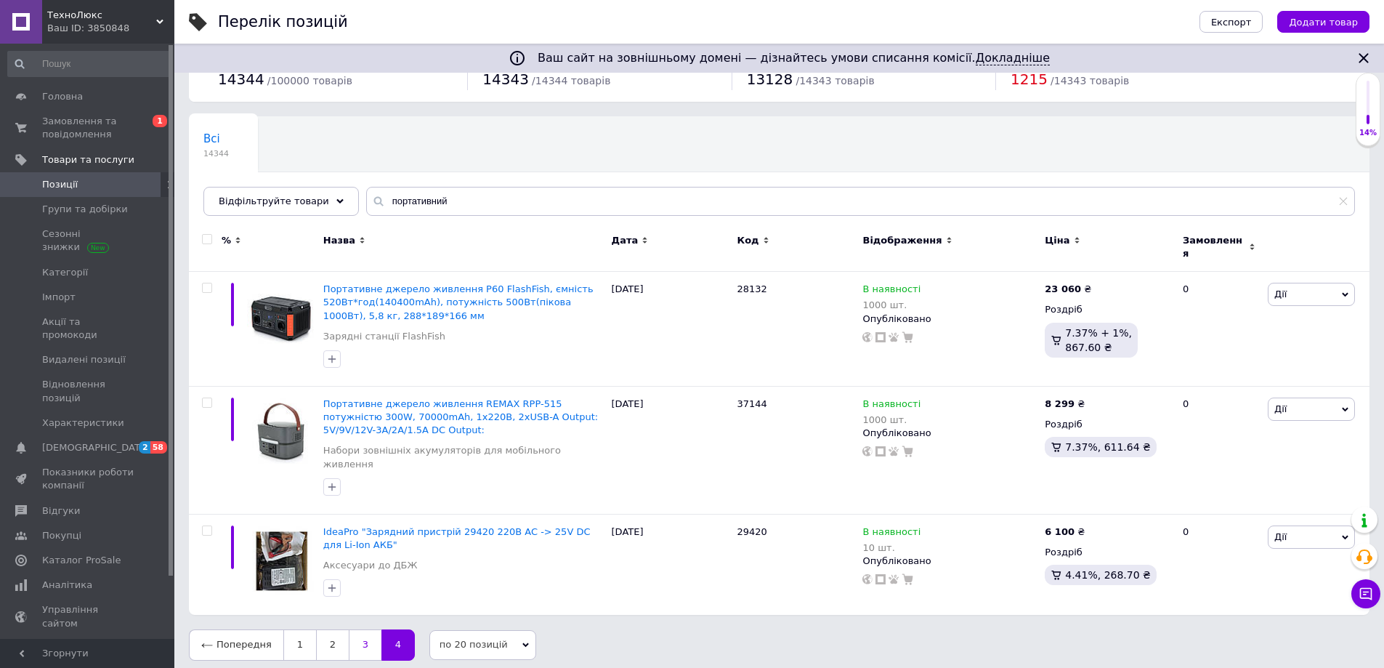
click at [357, 629] on link "3" at bounding box center [365, 644] width 33 height 31
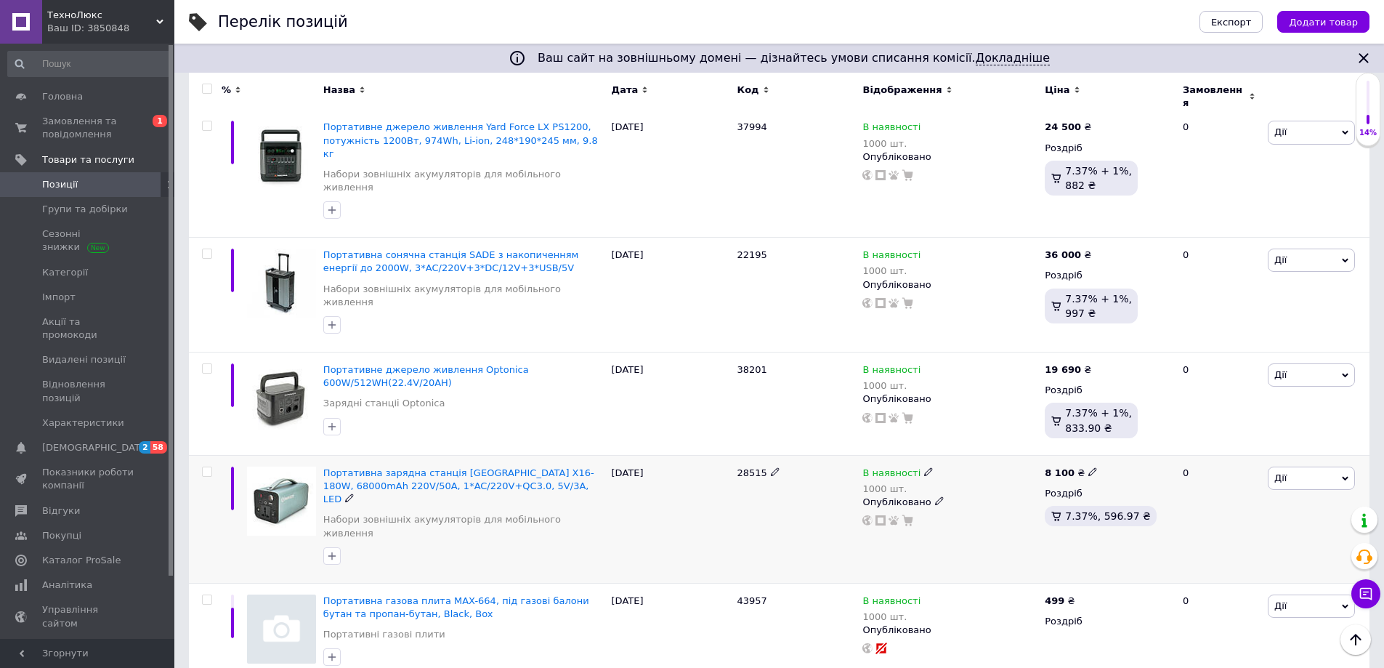
scroll to position [1786, 0]
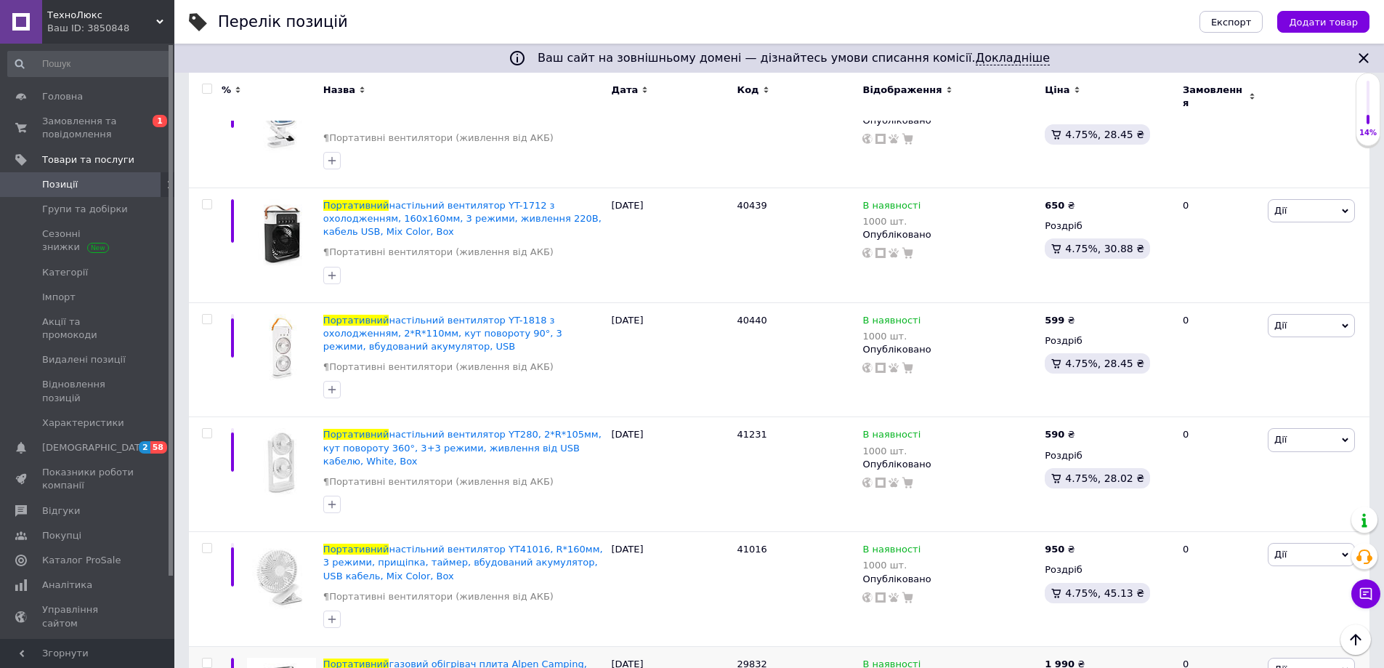
scroll to position [1883, 0]
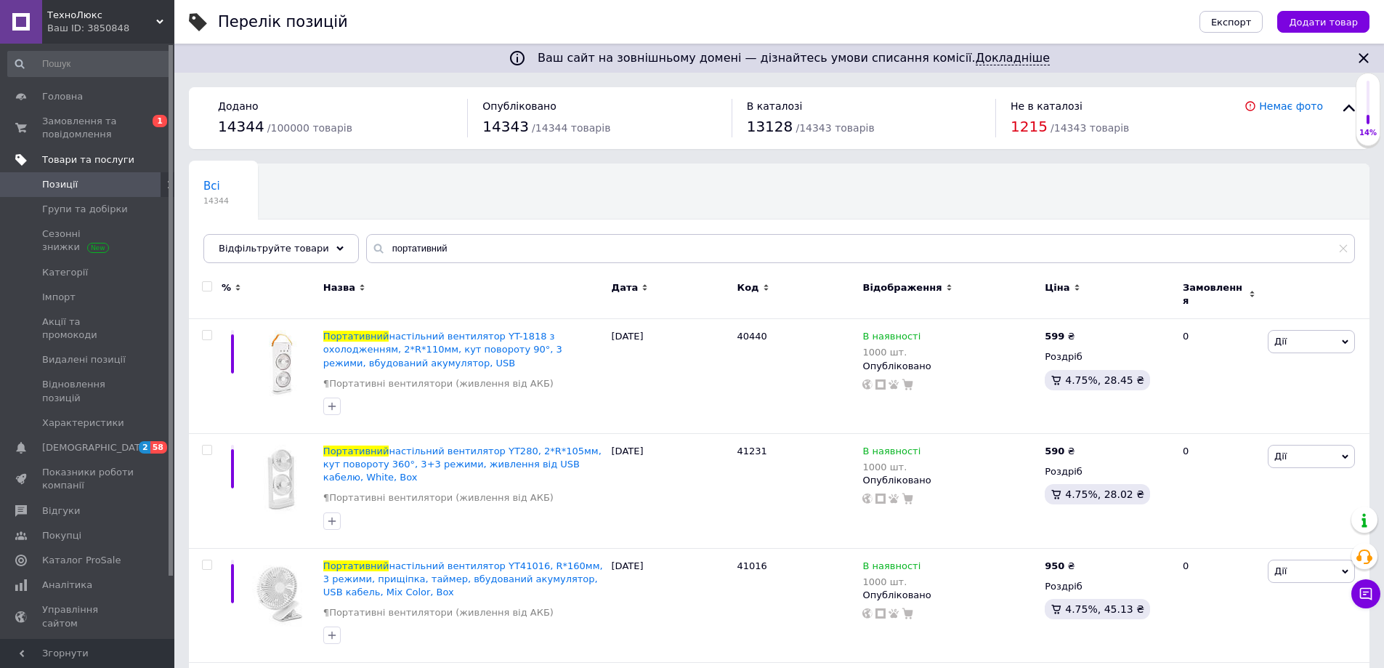
click at [102, 147] on link "Товари та послуги" at bounding box center [89, 159] width 179 height 25
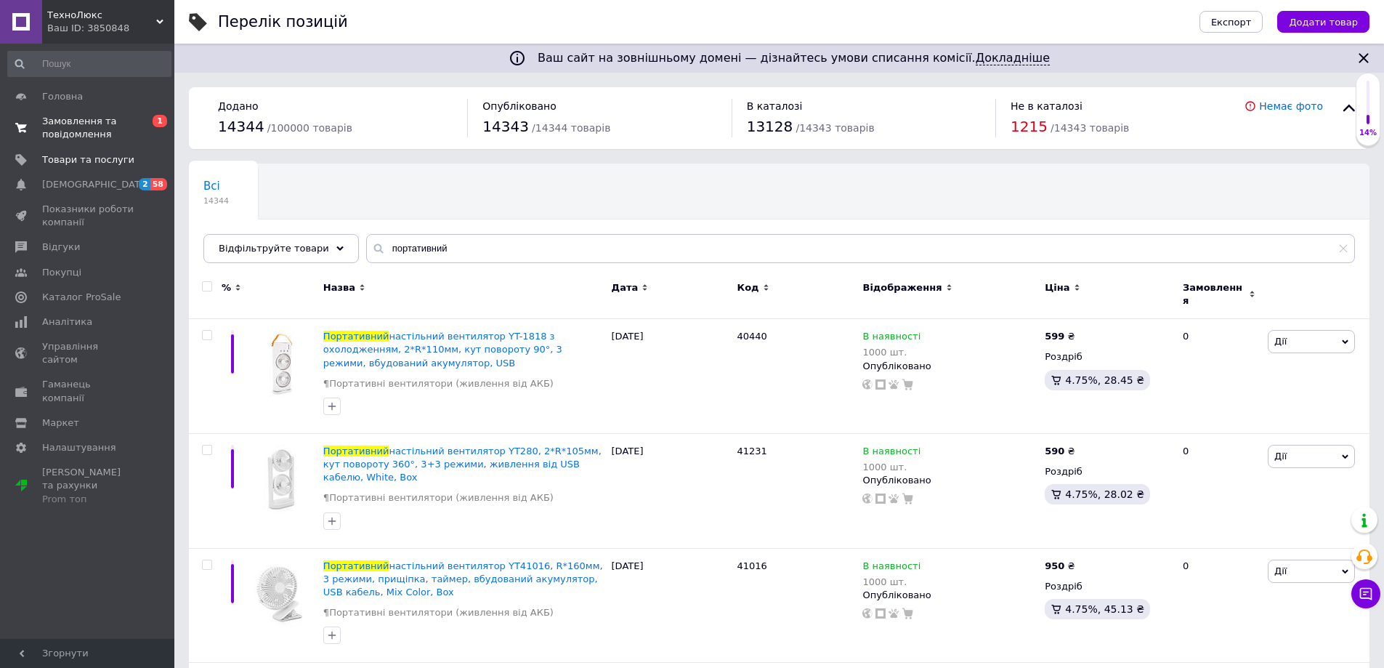
click at [94, 135] on span "Замовлення та повідомлення" at bounding box center [88, 128] width 92 height 26
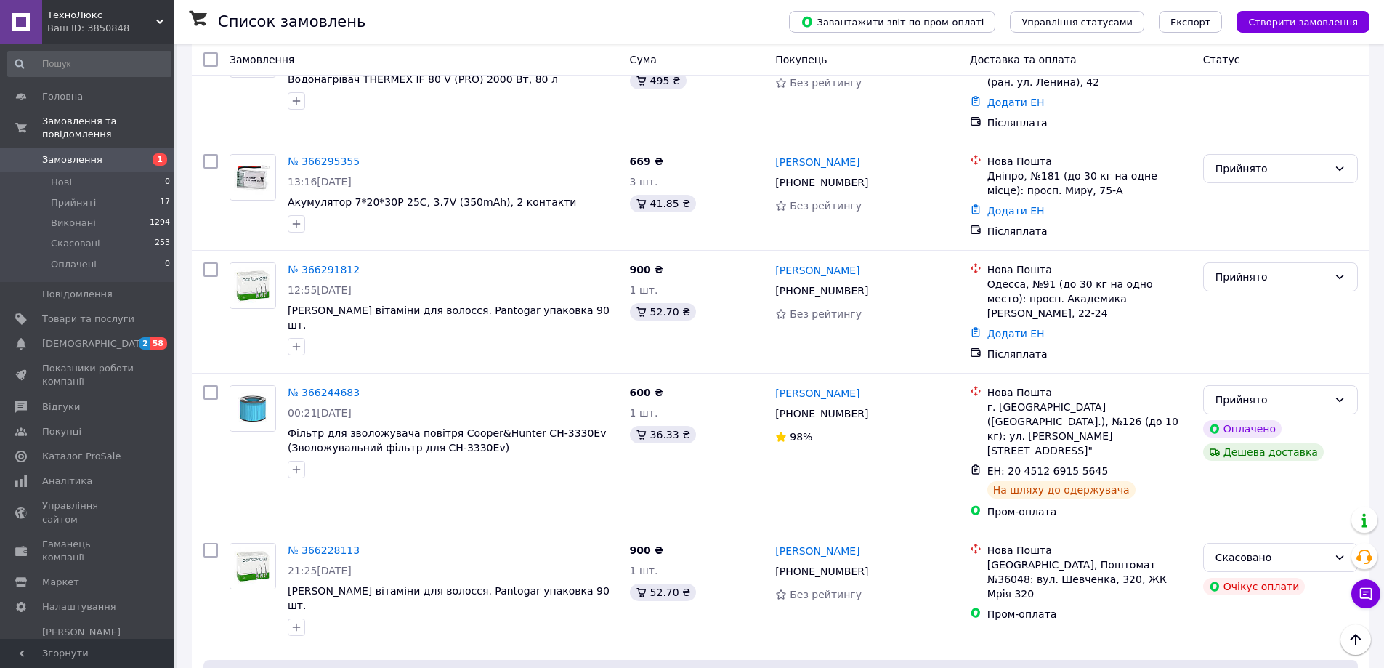
scroll to position [1017, 0]
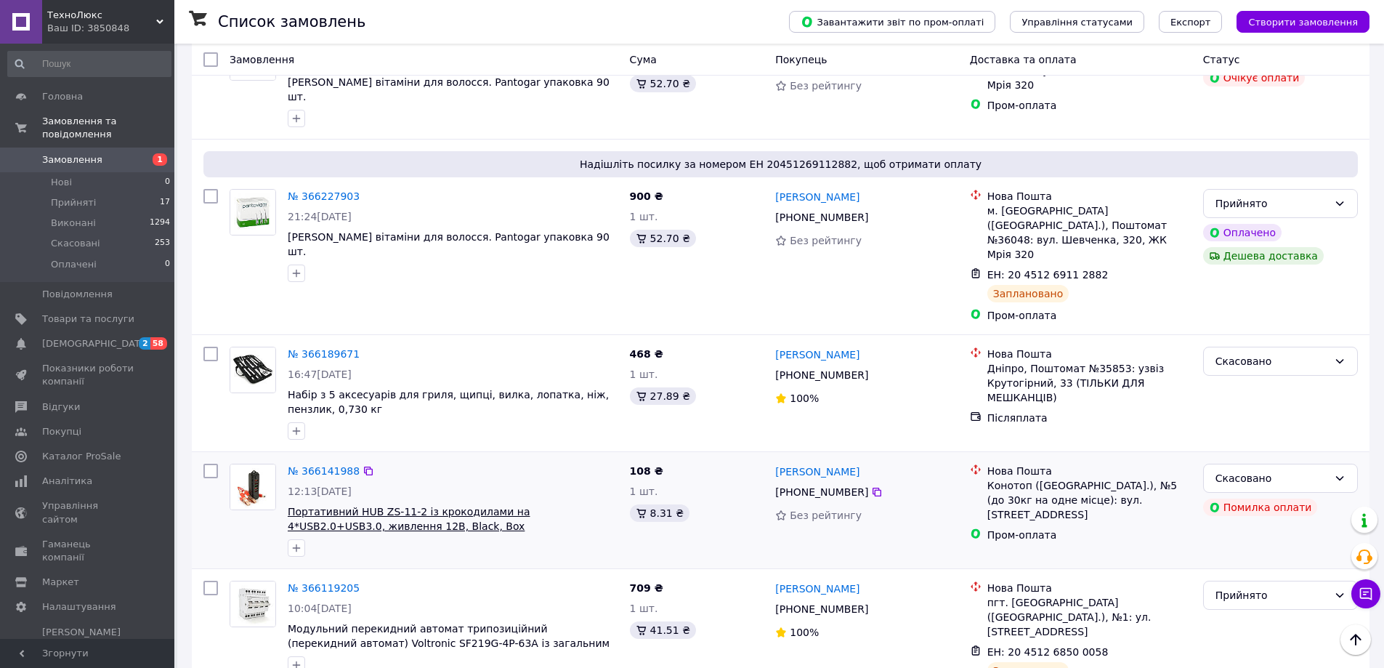
click at [329, 506] on span "Портативний HUB ZS-11-2 із крокодилами на 4*USB2.0+USB3.0, живлення 12В, Black,…" at bounding box center [409, 519] width 242 height 26
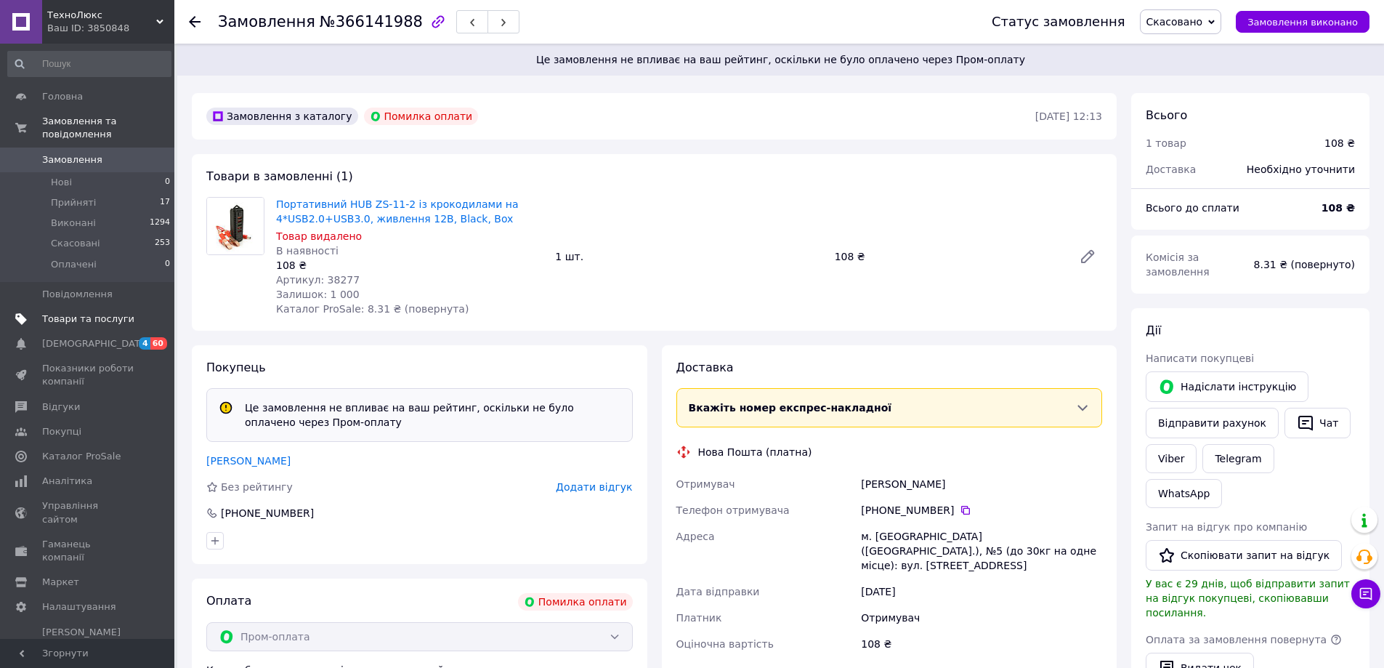
click at [83, 312] on span "Товари та послуги" at bounding box center [88, 318] width 92 height 13
